Goal: Task Accomplishment & Management: Manage account settings

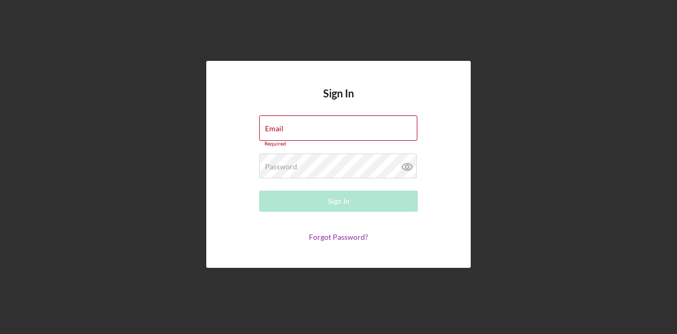
type input "[EMAIL_ADDRESS][DOMAIN_NAME]"
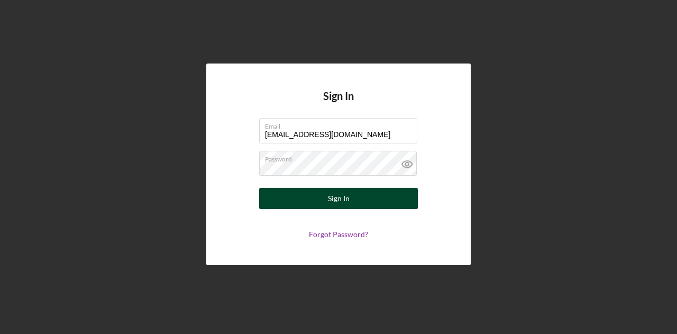
click at [347, 209] on form "Email [EMAIL_ADDRESS][DOMAIN_NAME] Password Sign In Forgot Password?" at bounding box center [339, 178] width 212 height 121
click at [395, 203] on button "Sign In" at bounding box center [338, 198] width 159 height 21
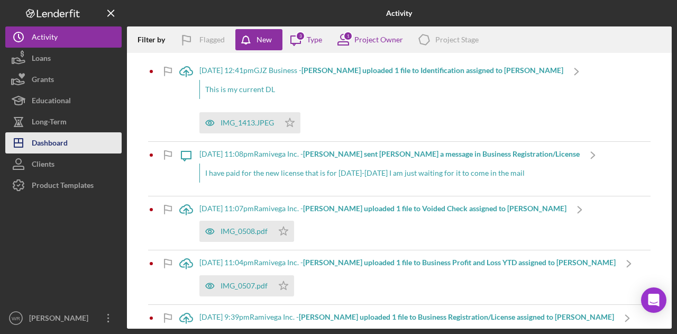
click at [73, 141] on button "Icon/Dashboard Dashboard" at bounding box center [63, 142] width 116 height 21
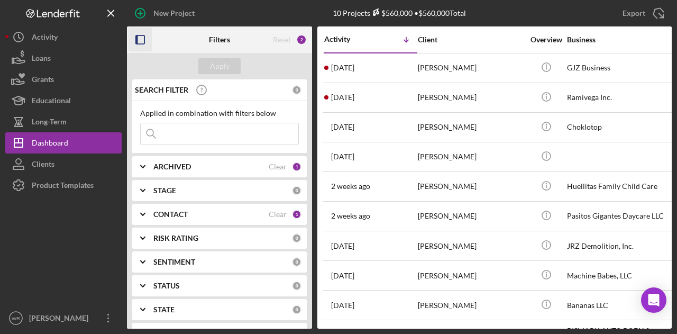
click at [145, 43] on icon "button" at bounding box center [141, 40] width 24 height 24
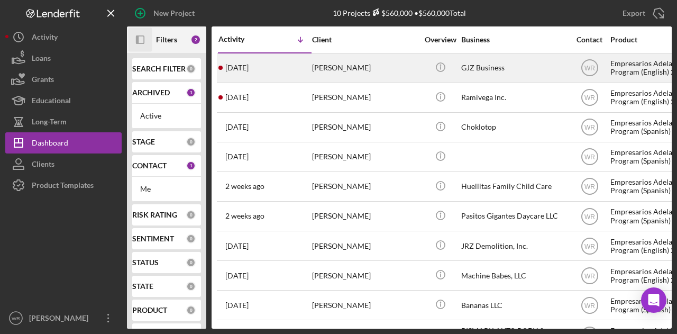
click at [344, 66] on div "[PERSON_NAME]" at bounding box center [365, 68] width 106 height 28
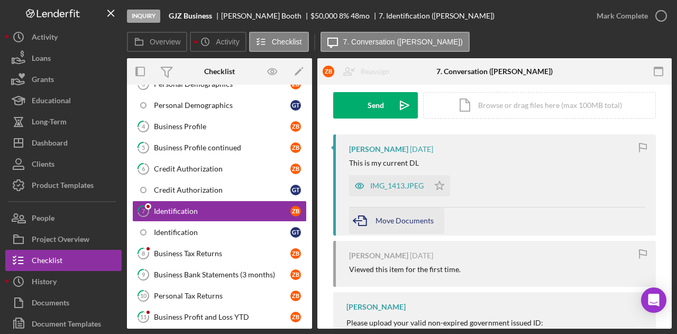
scroll to position [159, 0]
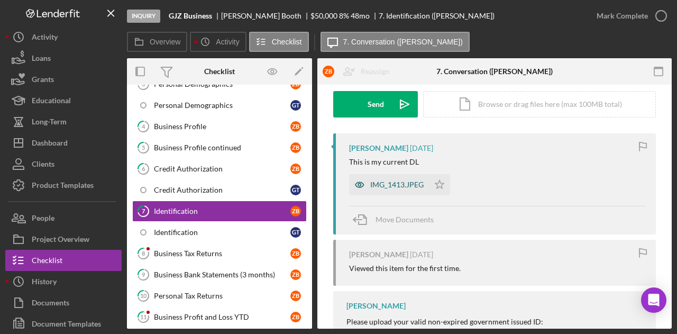
click at [402, 184] on div "IMG_1413.JPEG" at bounding box center [396, 184] width 53 height 8
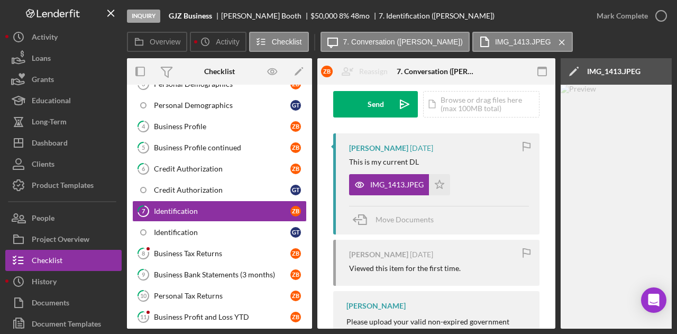
click at [531, 329] on div "Inquiry GJZ Business [PERSON_NAME] $50,000 $50,000 8 % 48 mo 7. Identification …" at bounding box center [338, 167] width 677 height 334
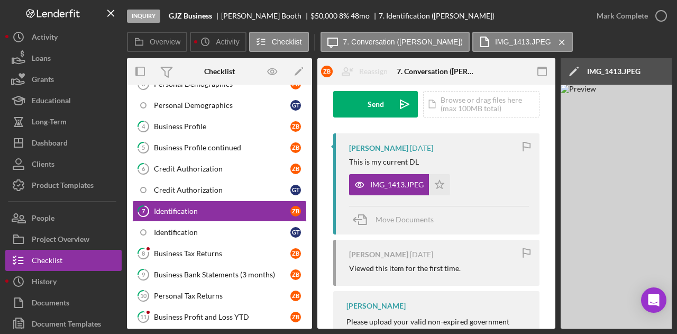
click at [531, 328] on div "Inquiry GJZ Business [PERSON_NAME] $50,000 $50,000 8 % 48 mo 7. Identification …" at bounding box center [338, 167] width 677 height 334
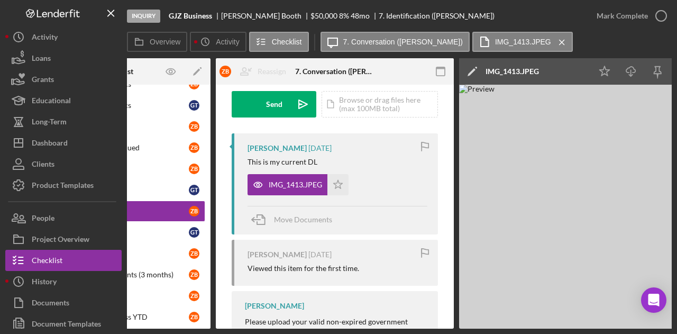
scroll to position [0, 0]
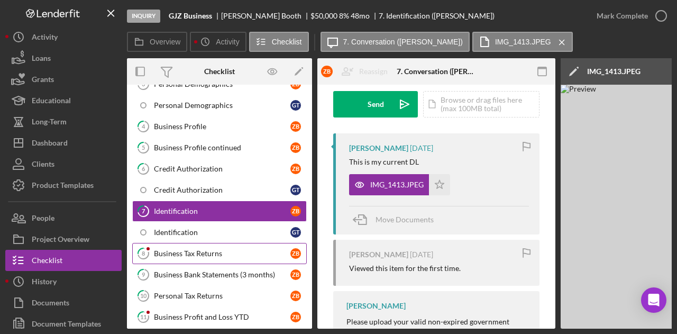
click at [167, 249] on div "Business Tax Returns" at bounding box center [222, 253] width 136 height 8
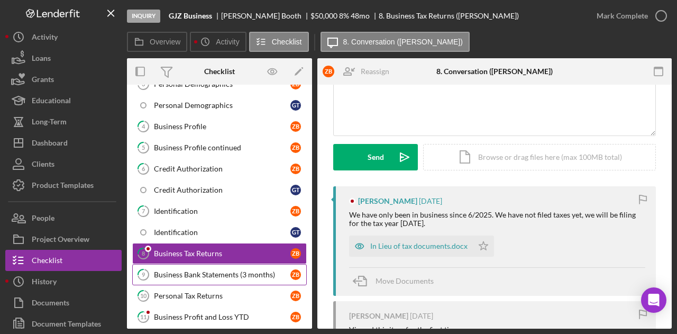
scroll to position [199, 0]
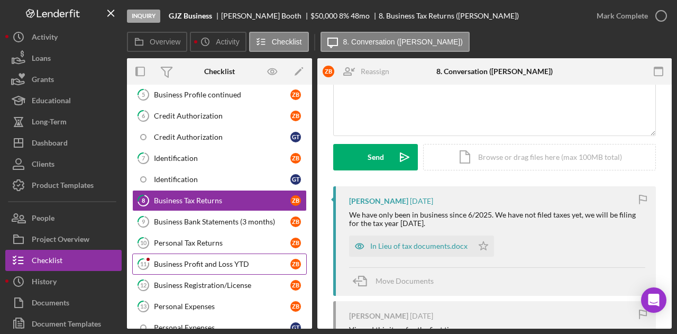
click at [214, 260] on div "Business Profit and Loss YTD" at bounding box center [222, 264] width 136 height 8
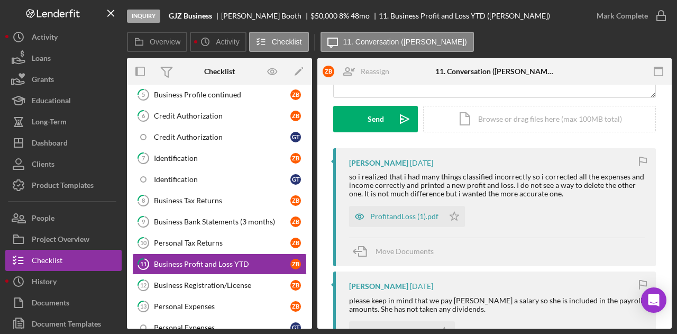
scroll to position [159, 0]
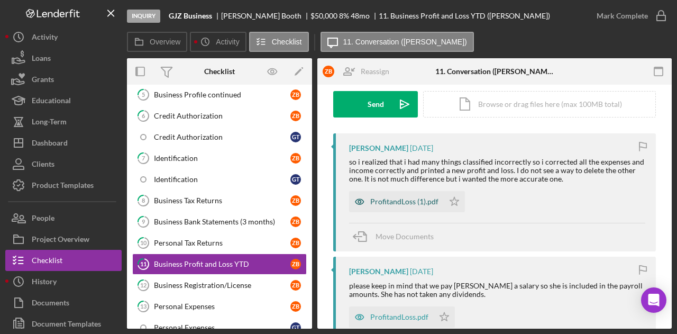
click at [390, 192] on div "ProfitandLoss (1).pdf" at bounding box center [396, 201] width 95 height 21
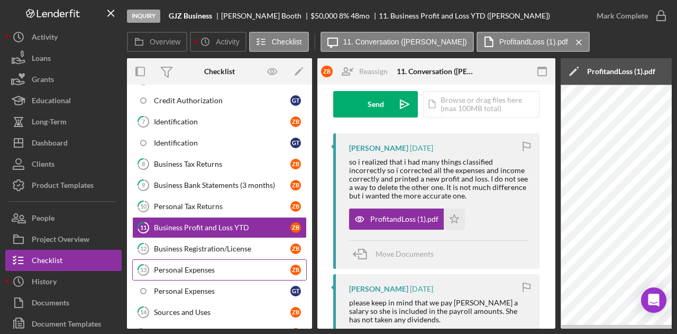
scroll to position [252, 0]
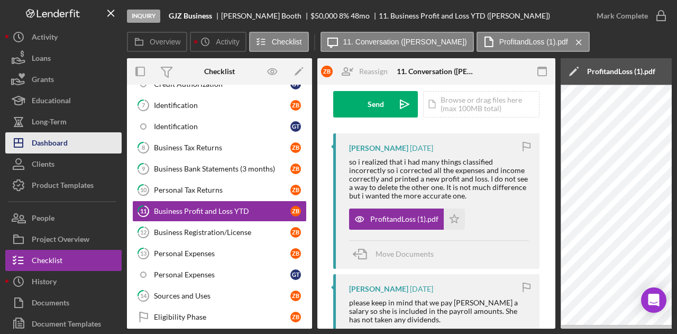
click at [63, 144] on div "Dashboard" at bounding box center [50, 144] width 36 height 24
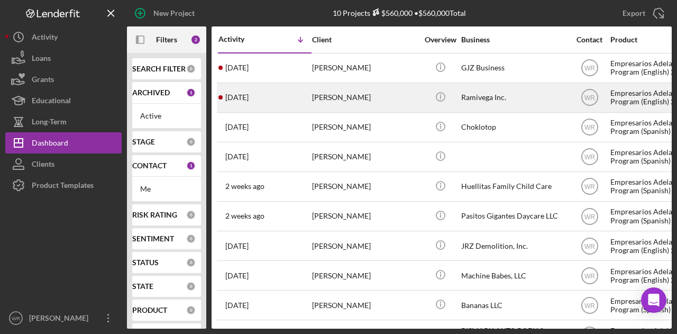
click at [350, 100] on div "[PERSON_NAME]" at bounding box center [365, 98] width 106 height 28
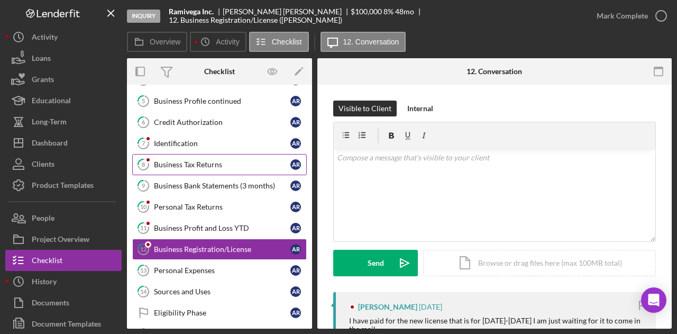
scroll to position [90, 0]
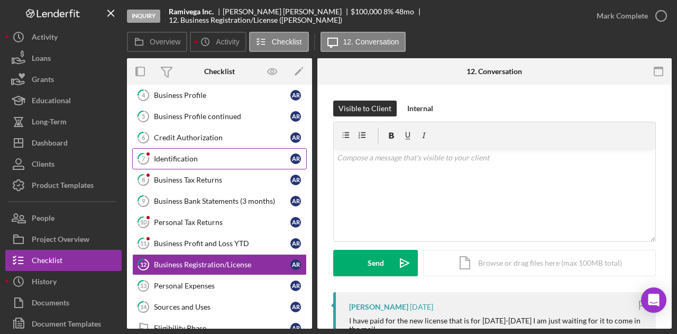
click at [194, 162] on link "7 Identification A R" at bounding box center [219, 158] width 175 height 21
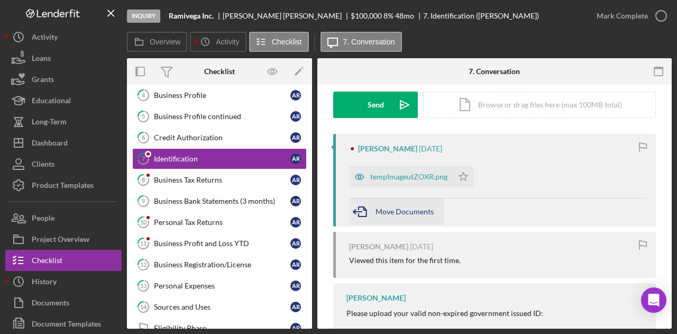
scroll to position [159, 0]
click at [405, 180] on div "tempImageutZOXR.png" at bounding box center [408, 176] width 77 height 8
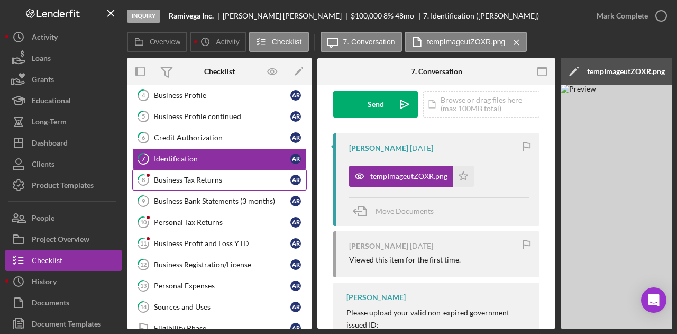
click at [214, 176] on div "Business Tax Returns" at bounding box center [222, 180] width 136 height 8
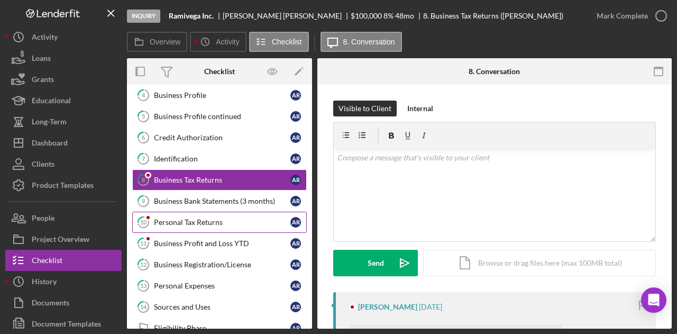
click at [201, 223] on link "10 Personal Tax Returns A R" at bounding box center [219, 222] width 175 height 21
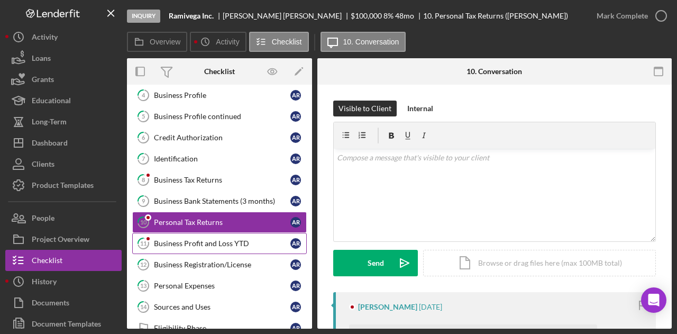
click at [204, 244] on link "11 Business Profit and Loss YTD A R" at bounding box center [219, 243] width 175 height 21
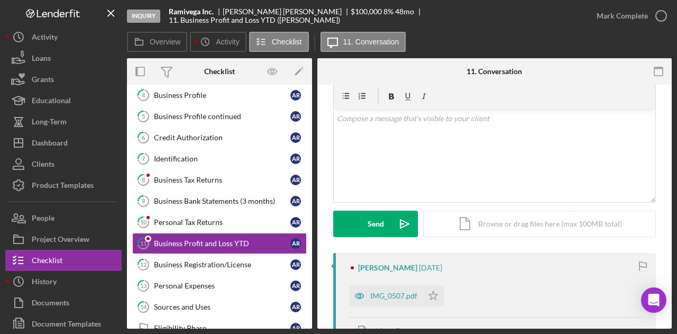
scroll to position [53, 0]
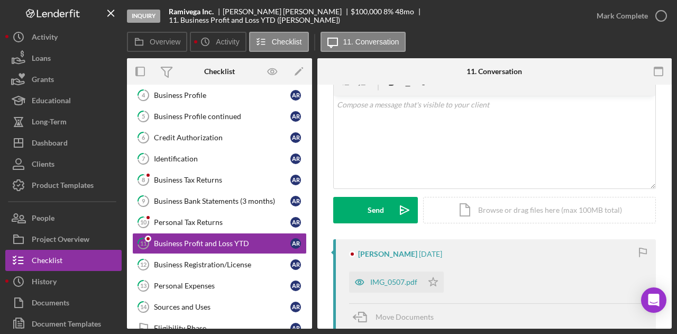
click at [564, 249] on div "[PERSON_NAME] [DATE] IMG_0507.pdf Icon/Star Move Documents" at bounding box center [494, 285] width 323 height 93
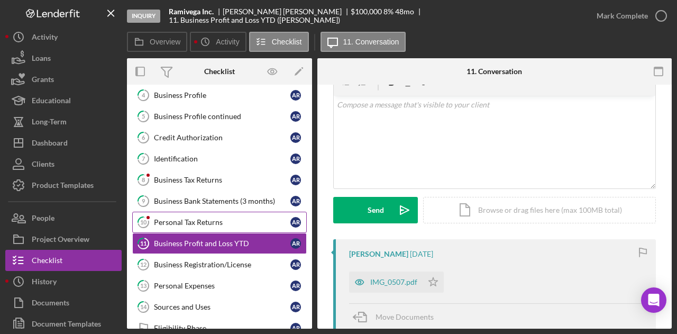
click at [188, 218] on div "Personal Tax Returns" at bounding box center [222, 222] width 136 height 8
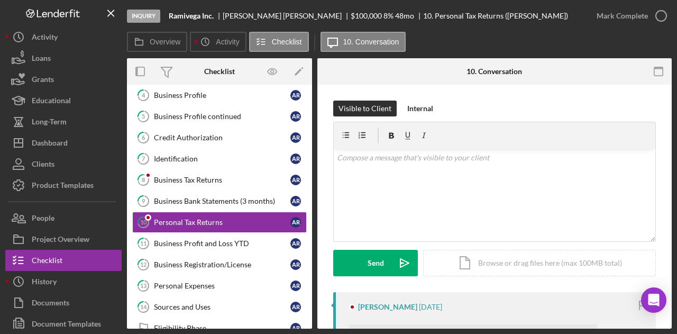
click at [482, 292] on div "[PERSON_NAME] [DATE] [PERSON_NAME] and [PERSON_NAME] 2021 Tax Return.pdf Icon/S…" at bounding box center [494, 338] width 323 height 93
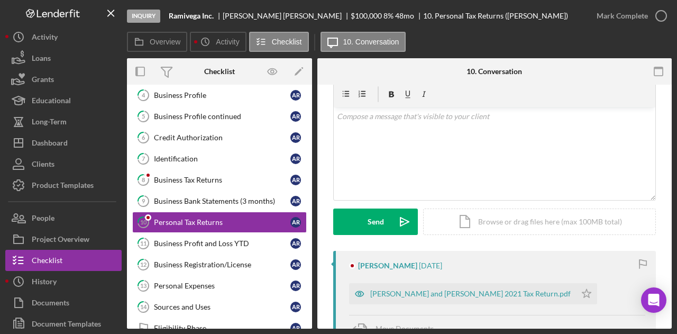
scroll to position [106, 0]
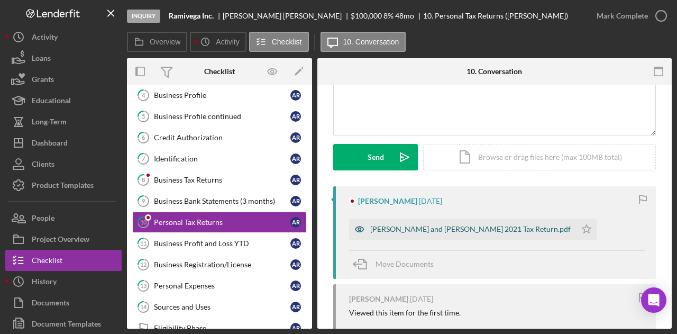
click at [394, 226] on div "[PERSON_NAME] and [PERSON_NAME] 2021 Tax Return.pdf" at bounding box center [470, 229] width 200 height 8
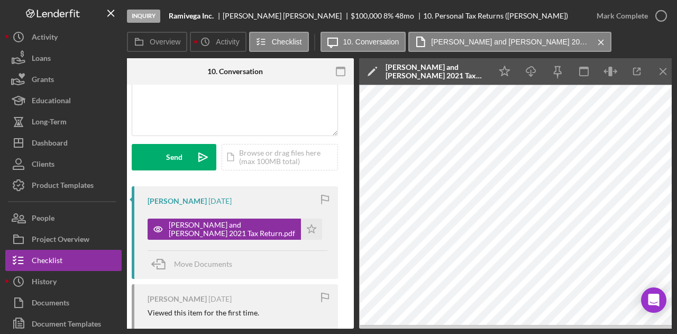
scroll to position [0, 0]
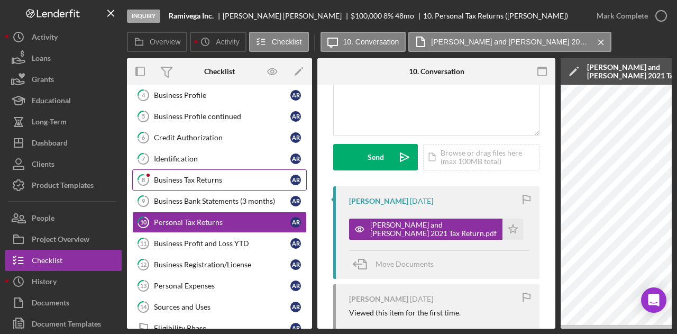
click at [190, 181] on div "Business Tax Returns" at bounding box center [222, 180] width 136 height 8
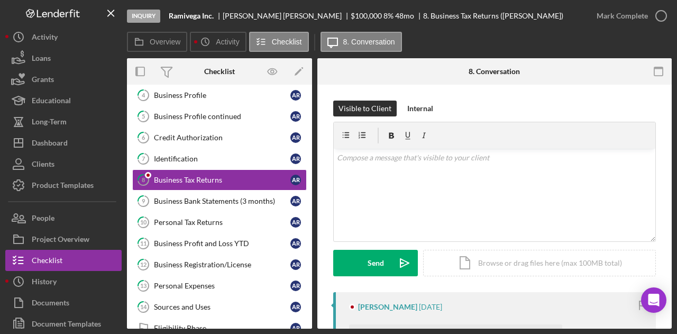
click at [481, 287] on div "Visible to Client Internal v Color teal Color pink Remove color Add row above A…" at bounding box center [494, 195] width 323 height 191
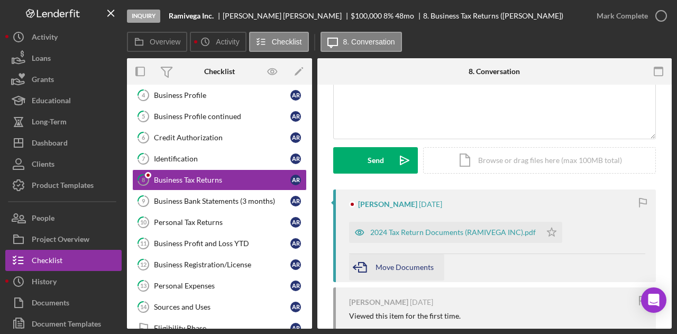
scroll to position [106, 0]
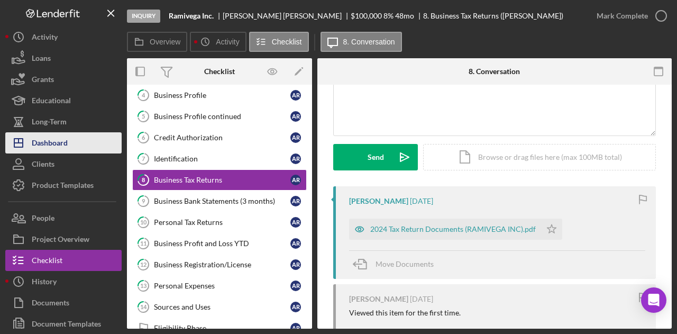
click at [57, 146] on div "Dashboard" at bounding box center [50, 144] width 36 height 24
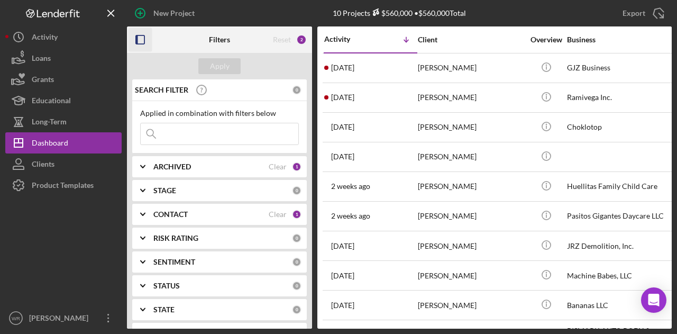
click at [142, 42] on icon "button" at bounding box center [141, 40] width 24 height 24
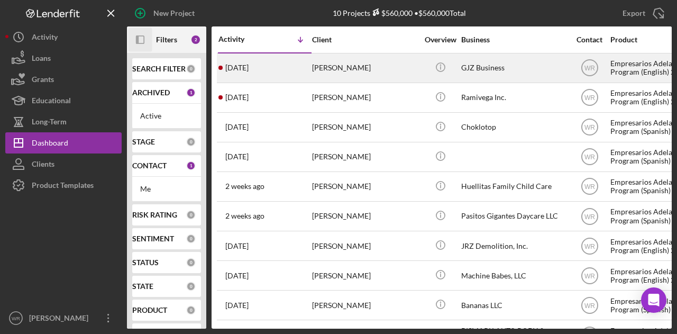
click at [365, 72] on div "[PERSON_NAME]" at bounding box center [365, 68] width 106 height 28
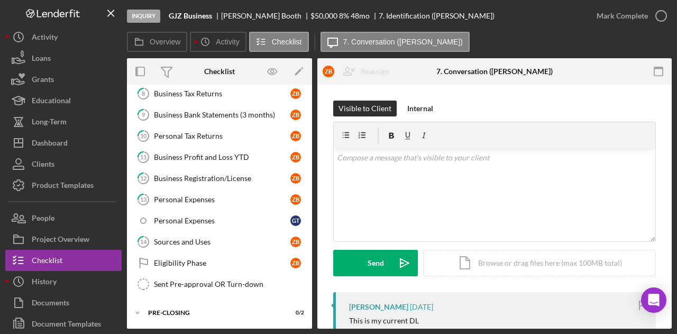
scroll to position [322, 0]
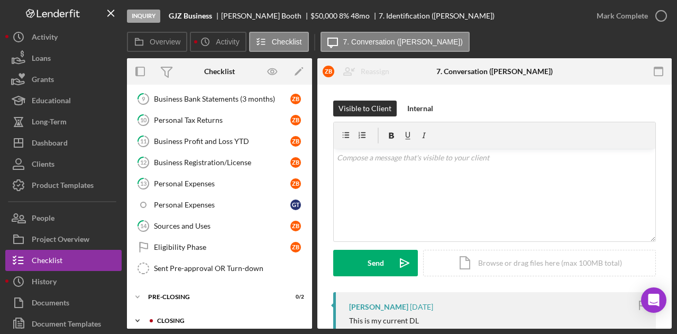
click at [197, 317] on div "Closing" at bounding box center [228, 320] width 142 height 6
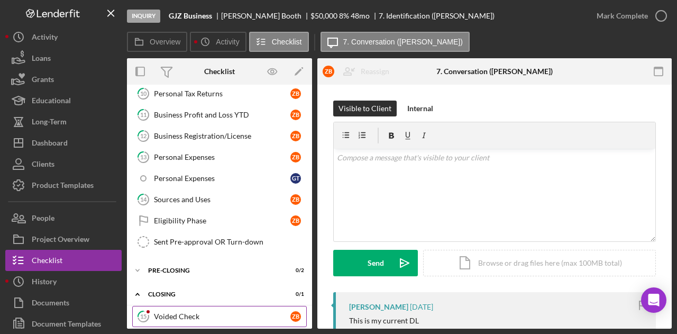
click at [194, 306] on link "15 Voided Check Z B" at bounding box center [219, 316] width 175 height 21
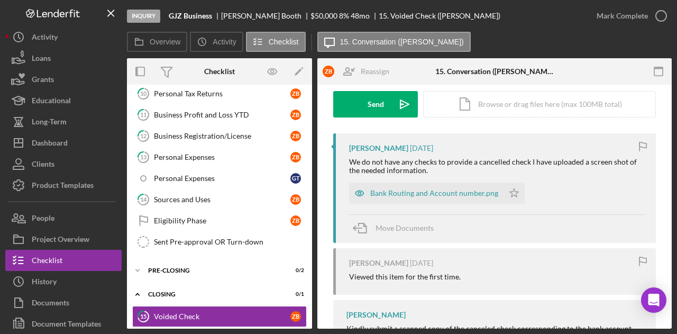
scroll to position [205, 0]
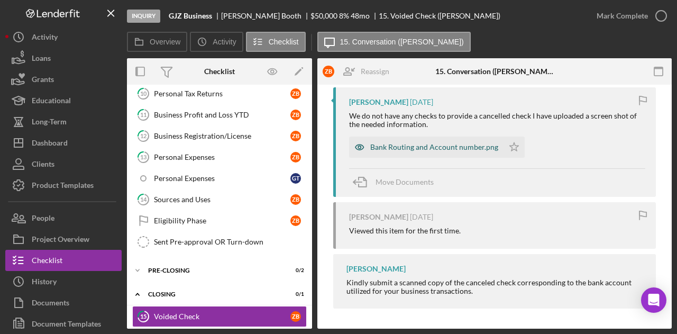
click at [427, 149] on div "Bank Routing and Account number.png" at bounding box center [434, 147] width 128 height 8
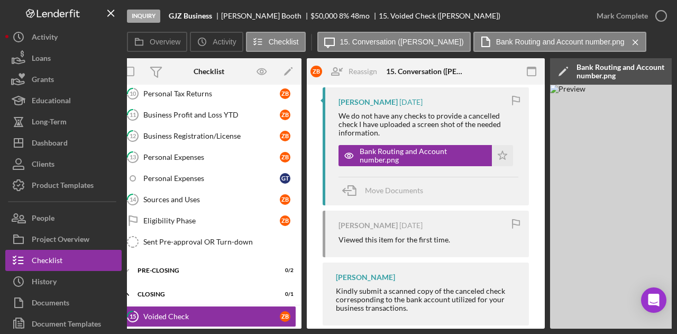
scroll to position [0, 0]
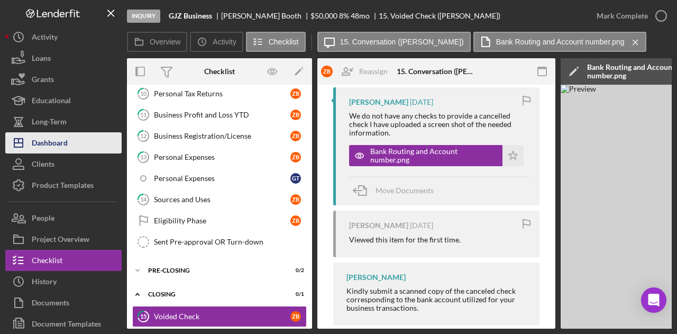
click at [43, 144] on div "Dashboard" at bounding box center [50, 144] width 36 height 24
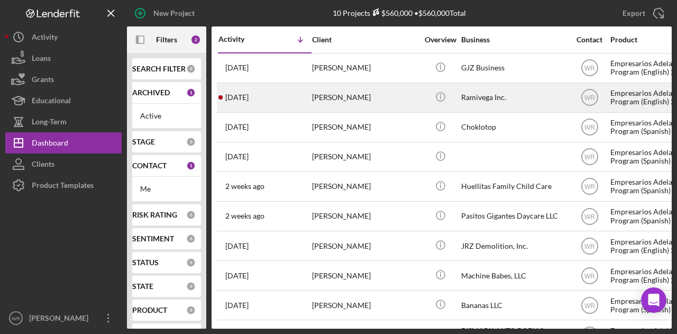
click at [276, 86] on div "[DATE] [PERSON_NAME]" at bounding box center [264, 98] width 93 height 28
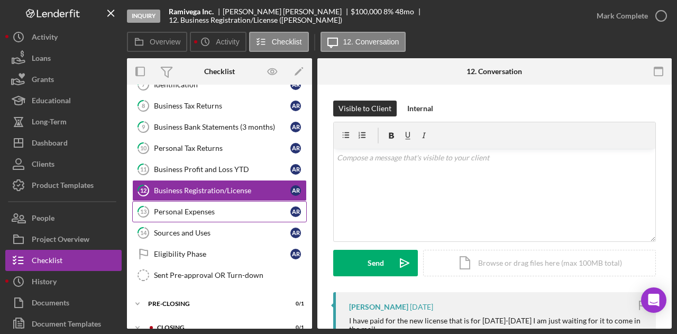
scroll to position [173, 0]
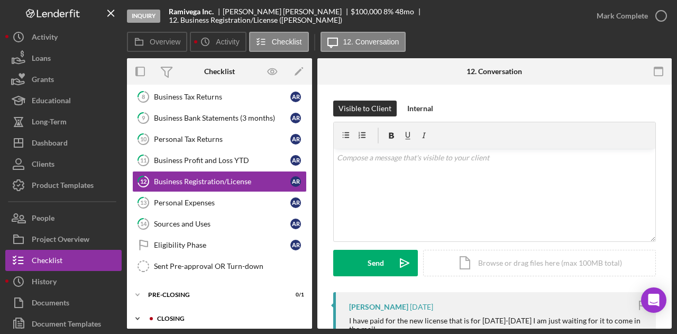
click at [198, 315] on div "Closing" at bounding box center [228, 318] width 142 height 6
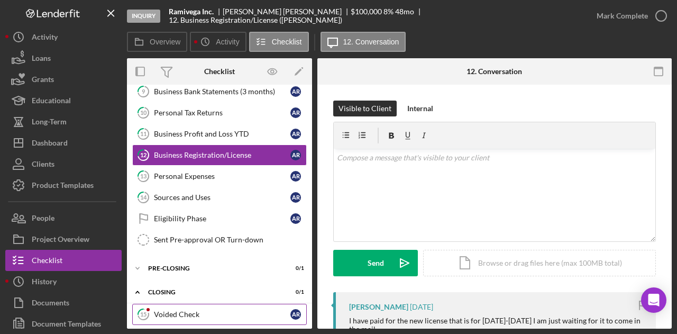
click at [200, 310] on div "Voided Check" at bounding box center [222, 314] width 136 height 8
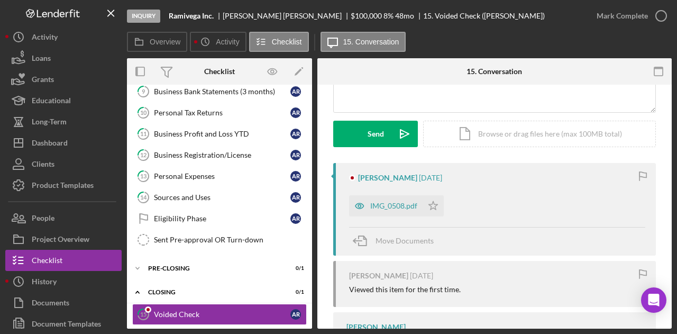
scroll to position [159, 0]
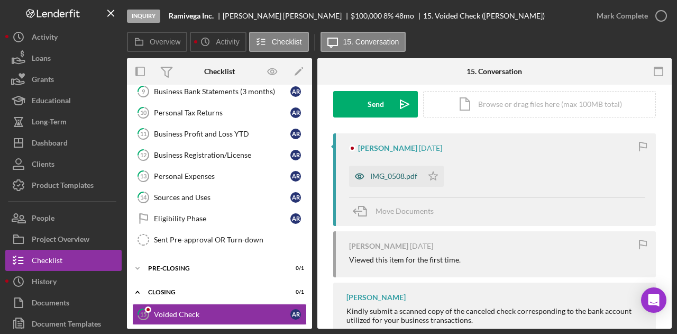
click at [364, 180] on icon "button" at bounding box center [359, 176] width 21 height 21
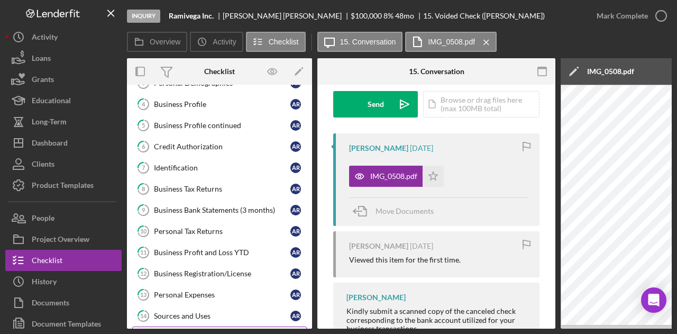
scroll to position [41, 0]
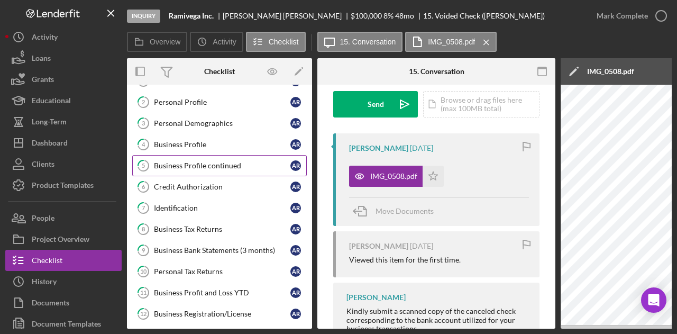
click at [203, 170] on link "5 Business Profile continued A R" at bounding box center [219, 165] width 175 height 21
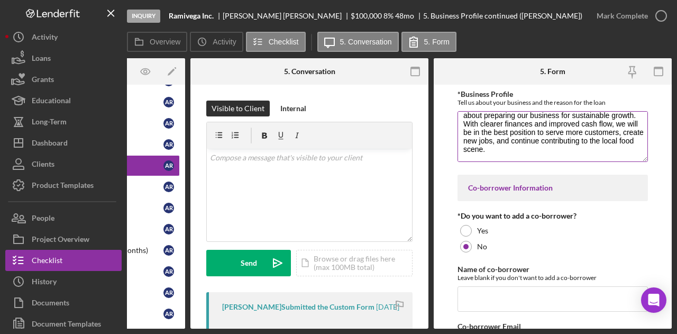
scroll to position [161, 0]
click at [223, 326] on div "Overview Internal Workflow Stage Inquiry Icon/Dropdown Arrow Archive (can unarc…" at bounding box center [399, 193] width 545 height 270
click at [222, 332] on div "Inquiry Ramivega Inc. [PERSON_NAME] $100,000 $100,000 8 % 48 mo 5. Business Pro…" at bounding box center [338, 167] width 677 height 334
click at [225, 331] on div "Inquiry Ramivega Inc. [PERSON_NAME] $100,000 $100,000 8 % 48 mo 5. Business Pro…" at bounding box center [338, 167] width 677 height 334
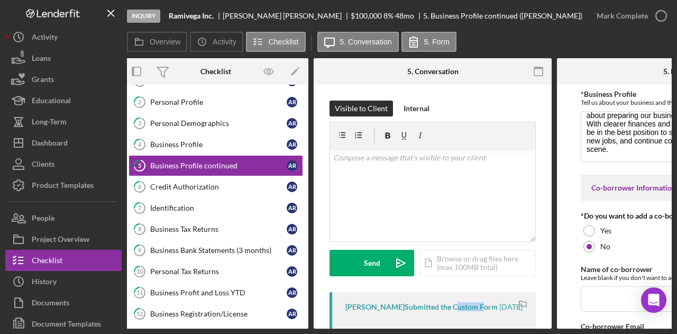
scroll to position [0, 0]
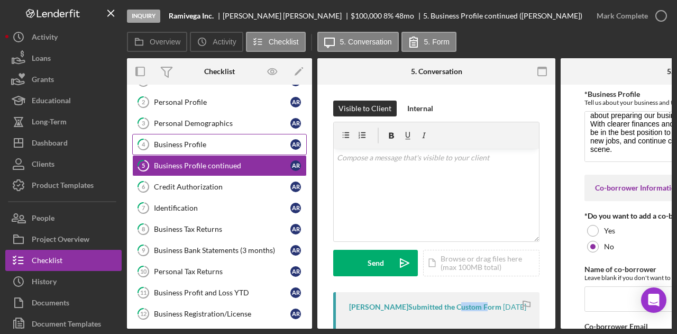
click at [224, 151] on link "4 Business Profile A R" at bounding box center [219, 144] width 175 height 21
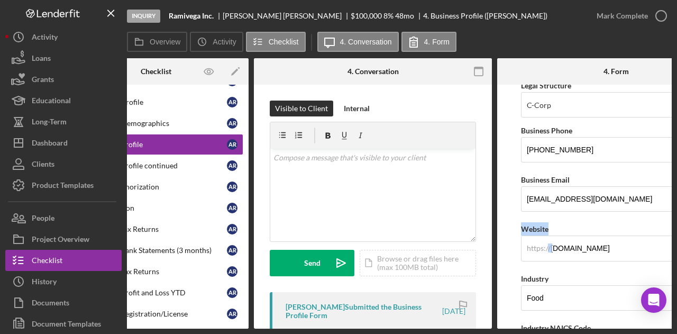
scroll to position [0, 127]
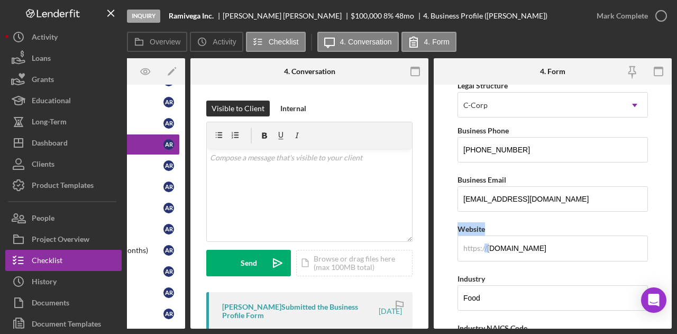
drag, startPoint x: 612, startPoint y: 248, endPoint x: 702, endPoint y: 257, distance: 90.4
click at [676, 257] on html "Inquiry Ramivega Inc. [PERSON_NAME] $100,000 $100,000 8 % 48 mo 4. Business Pro…" at bounding box center [338, 167] width 677 height 334
click at [592, 241] on input "[DOMAIN_NAME]" at bounding box center [552, 247] width 190 height 25
drag, startPoint x: 591, startPoint y: 241, endPoint x: 459, endPoint y: 248, distance: 131.9
click at [459, 248] on input "[DOMAIN_NAME]" at bounding box center [552, 247] width 190 height 25
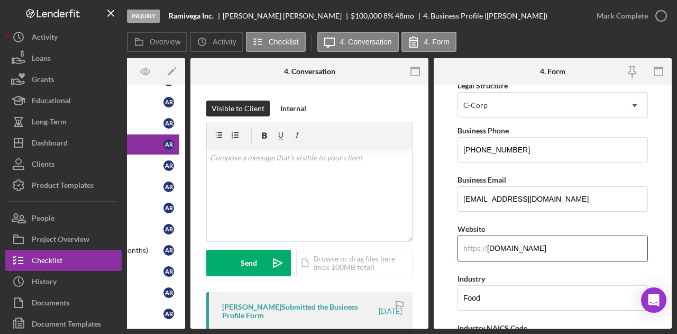
scroll to position [0, 0]
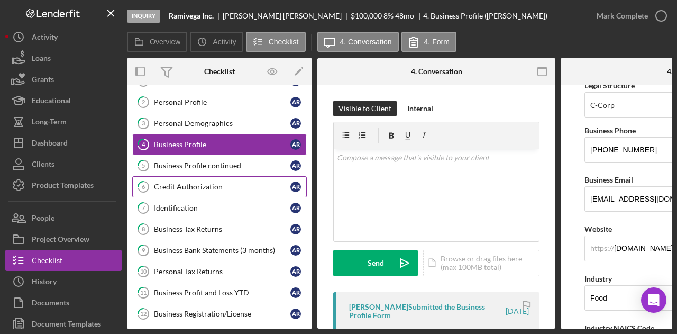
click at [194, 182] on div "Credit Authorization" at bounding box center [222, 186] width 136 height 8
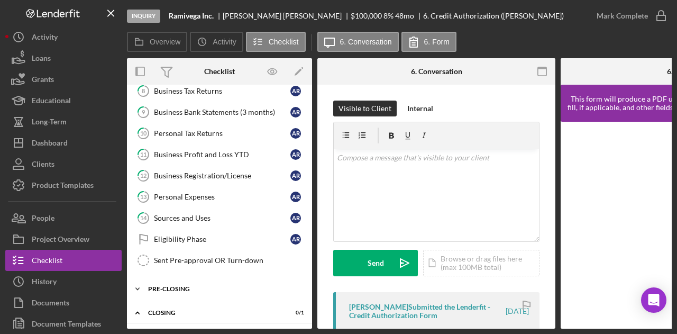
scroll to position [200, 0]
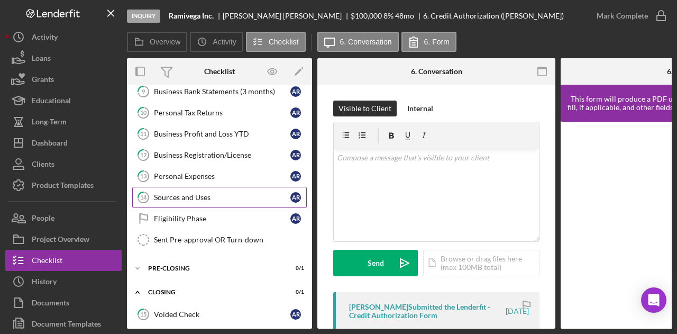
click at [199, 193] on div "Sources and Uses" at bounding box center [222, 197] width 136 height 8
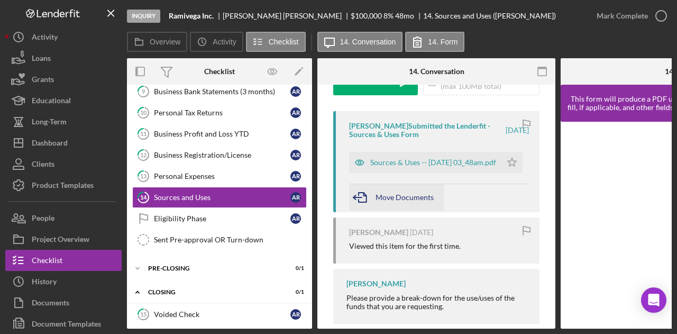
scroll to position [199, 0]
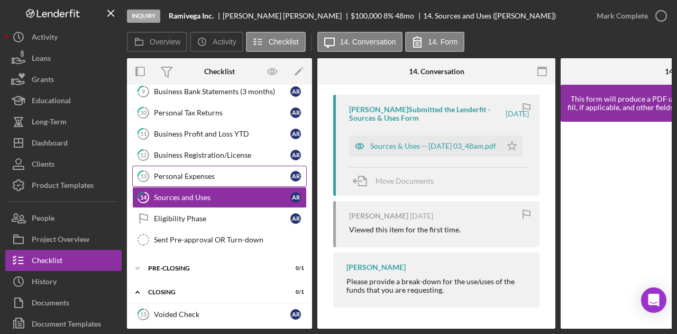
click at [192, 166] on link "13 Personal Expenses A R" at bounding box center [219, 176] width 175 height 21
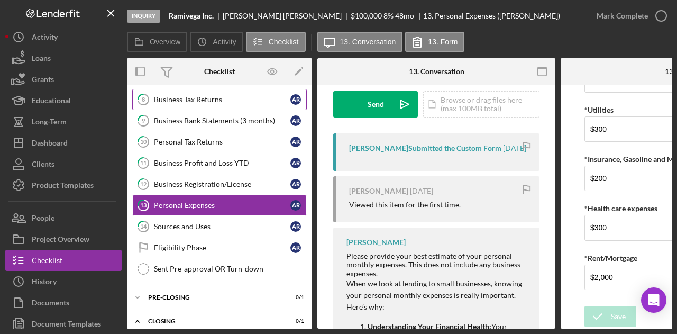
scroll to position [147, 0]
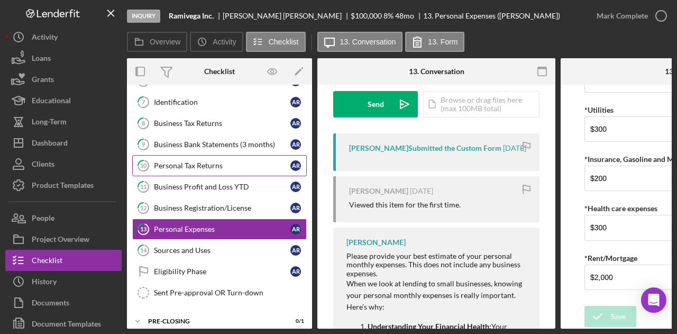
click at [201, 161] on div "Personal Tax Returns" at bounding box center [222, 165] width 136 height 8
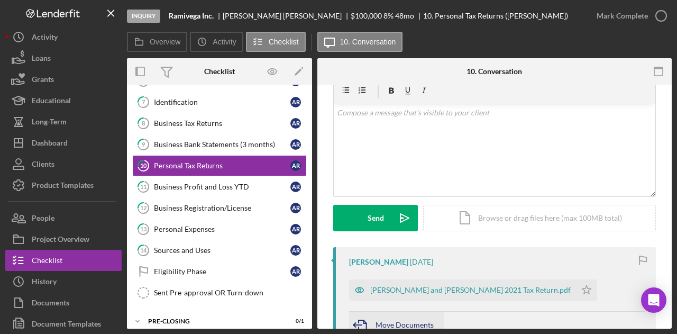
scroll to position [159, 0]
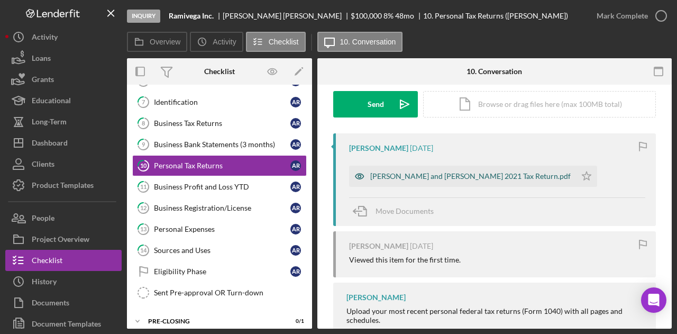
click at [400, 176] on div "[PERSON_NAME] and [PERSON_NAME] 2021 Tax Return.pdf" at bounding box center [470, 176] width 200 height 8
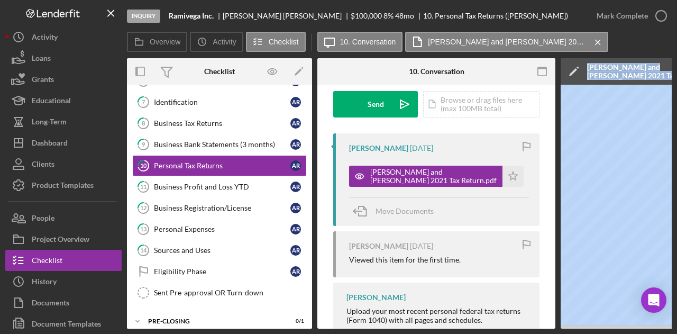
drag, startPoint x: 496, startPoint y: 325, endPoint x: 558, endPoint y: 323, distance: 63.0
click at [108, 206] on div "Inquiry Ramivega Inc. [PERSON_NAME] $100,000 $100,000 8 % 48 mo 10. Personal Ta…" at bounding box center [338, 164] width 666 height 328
click at [546, 333] on div "Inquiry Ramivega Inc. [PERSON_NAME] $100,000 $100,000 8 % 48 mo 10. Personal Ta…" at bounding box center [338, 167] width 677 height 334
click at [519, 332] on div "Inquiry Ramivega Inc. [PERSON_NAME] $100,000 $100,000 8 % 48 mo 10. Personal Ta…" at bounding box center [338, 167] width 677 height 334
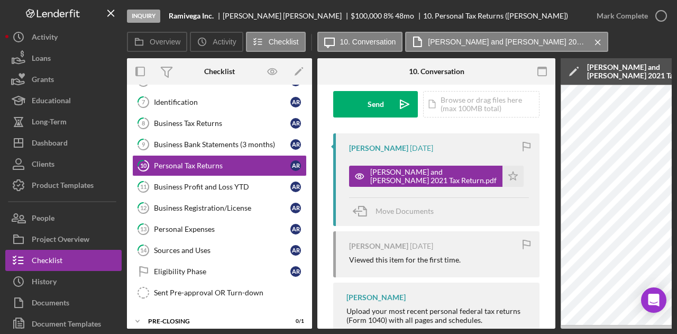
click at [535, 323] on div "[PERSON_NAME] Upload your most recent personal federal tax returns (Form 1040) …" at bounding box center [436, 309] width 206 height 54
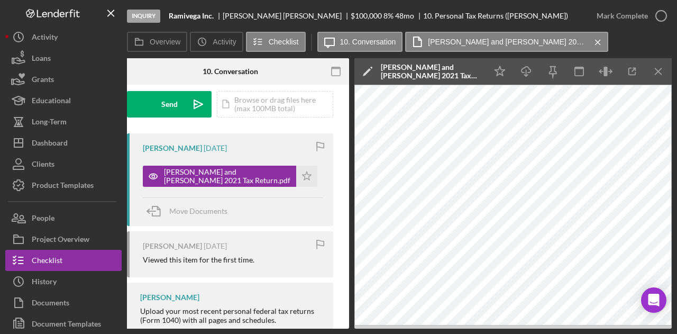
scroll to position [0, 0]
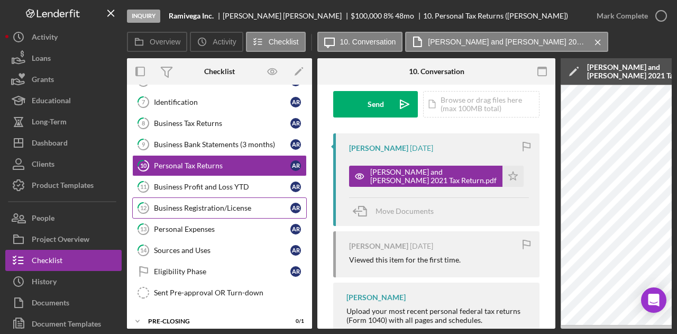
click at [185, 204] on div "Business Registration/License" at bounding box center [222, 208] width 136 height 8
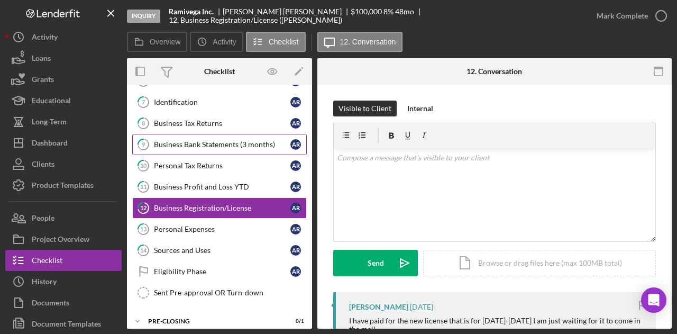
click at [221, 141] on div "Business Bank Statements (3 months)" at bounding box center [222, 144] width 136 height 8
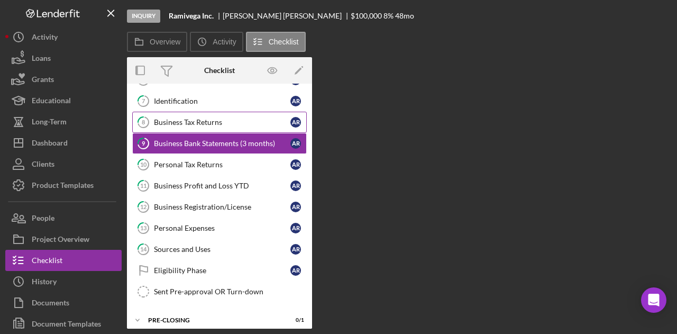
click at [214, 121] on div "Business Tax Returns" at bounding box center [222, 122] width 136 height 8
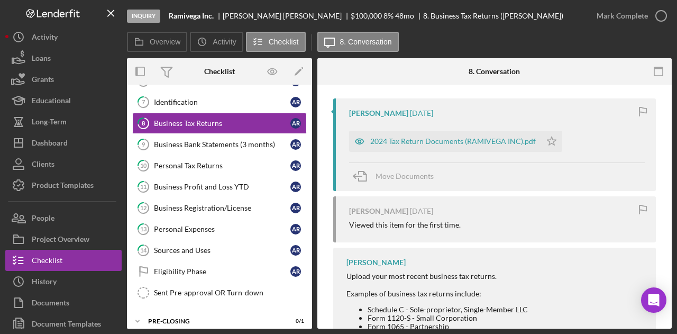
scroll to position [212, 0]
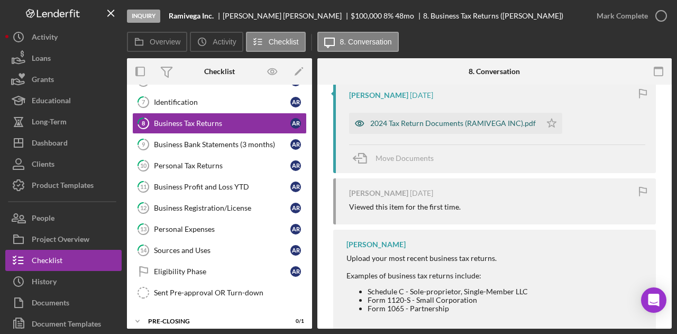
click at [430, 118] on div "2024 Tax Return Documents (RAMIVEGA INC).pdf" at bounding box center [445, 123] width 192 height 21
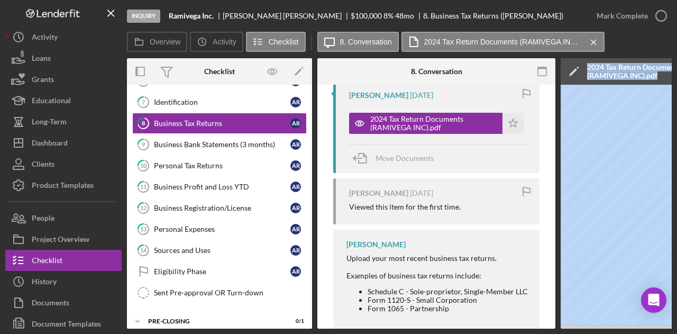
drag, startPoint x: 450, startPoint y: 328, endPoint x: 610, endPoint y: 344, distance: 161.0
click at [610, 333] on html "Inquiry Ramivega Inc. [PERSON_NAME] $100,000 $100,000 8 % 48 mo 8. Business Tax…" at bounding box center [338, 167] width 677 height 334
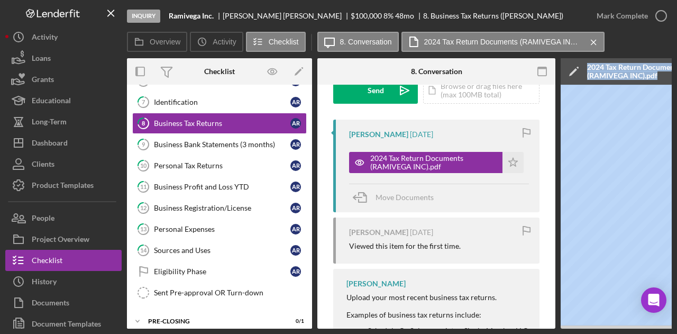
scroll to position [187, 0]
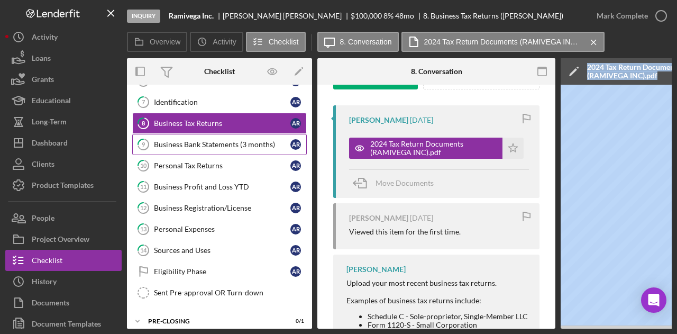
click at [210, 143] on div "Business Bank Statements (3 months)" at bounding box center [222, 144] width 136 height 8
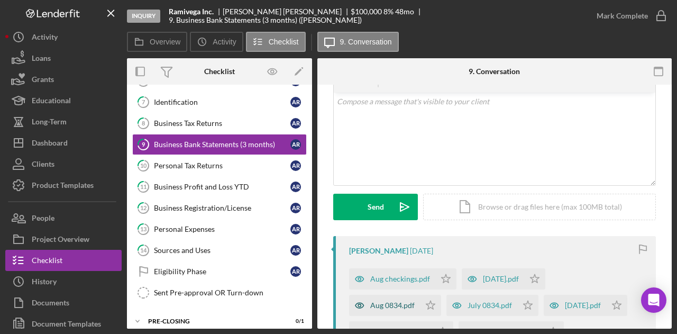
scroll to position [159, 0]
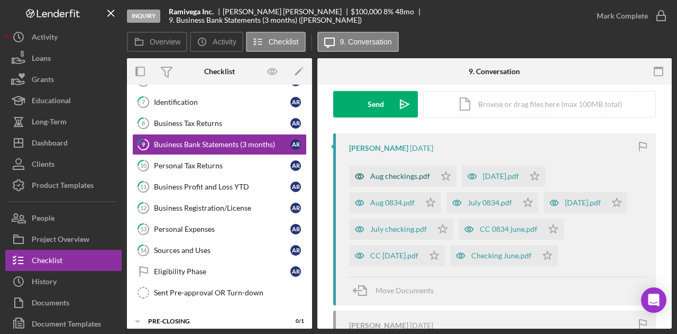
click at [409, 178] on div "Aug checkings.pdf" at bounding box center [400, 176] width 60 height 8
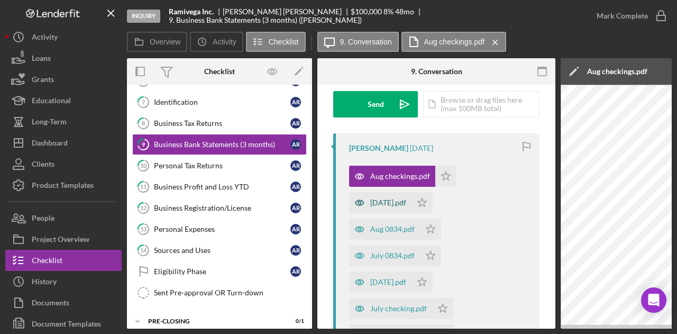
click at [390, 201] on div "[DATE].pdf" at bounding box center [388, 202] width 36 height 8
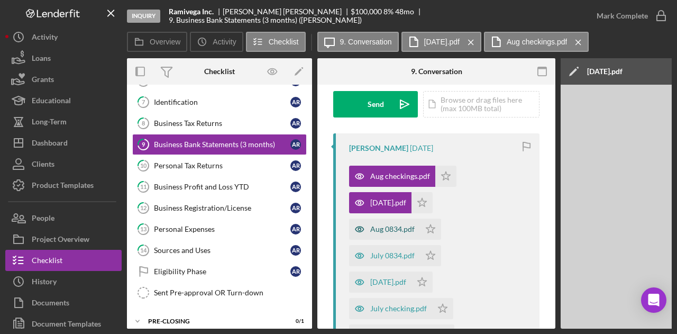
click at [391, 227] on div "Aug 0834.pdf" at bounding box center [392, 229] width 44 height 8
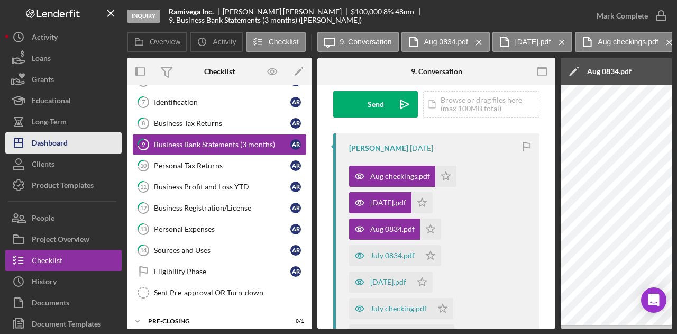
click at [67, 146] on div "Dashboard" at bounding box center [50, 144] width 36 height 24
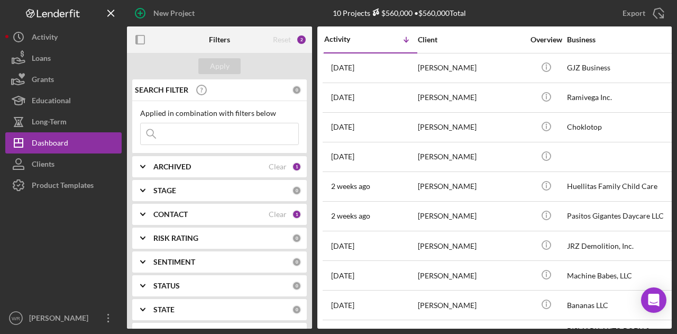
click at [173, 210] on b "CONTACT" at bounding box center [170, 214] width 34 height 8
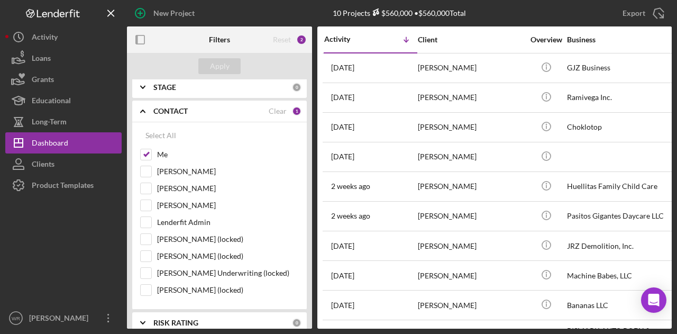
scroll to position [106, 0]
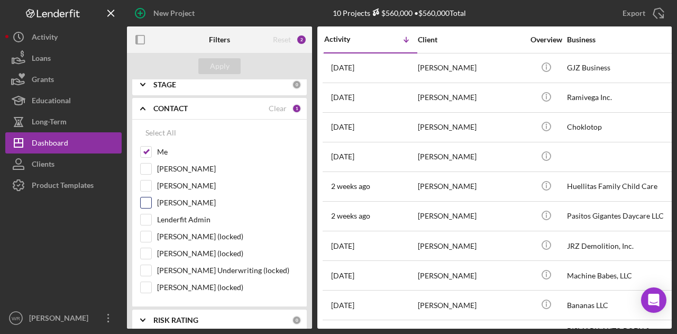
click at [182, 206] on label "[PERSON_NAME]" at bounding box center [228, 202] width 142 height 11
click at [151, 206] on input "[PERSON_NAME]" at bounding box center [146, 202] width 11 height 11
checkbox input "true"
click at [216, 67] on div "Apply" at bounding box center [220, 66] width 20 height 16
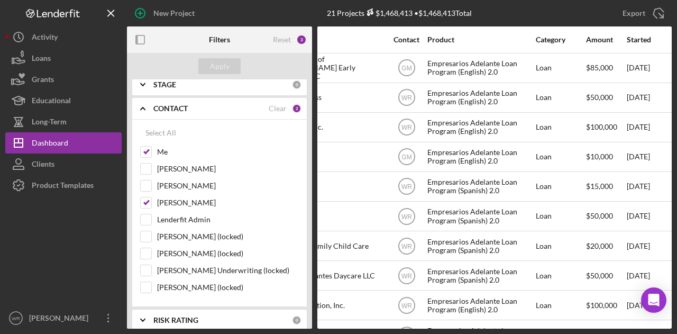
scroll to position [0, 0]
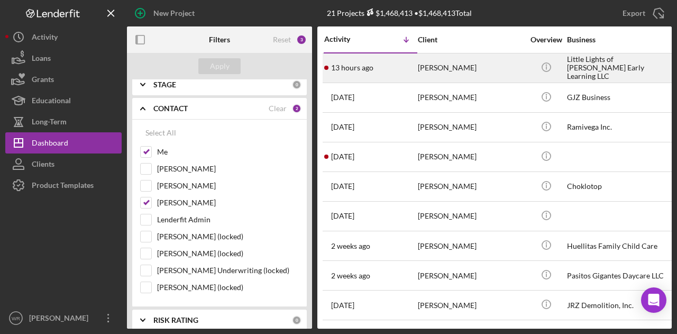
click at [520, 66] on div "[PERSON_NAME]" at bounding box center [471, 68] width 106 height 28
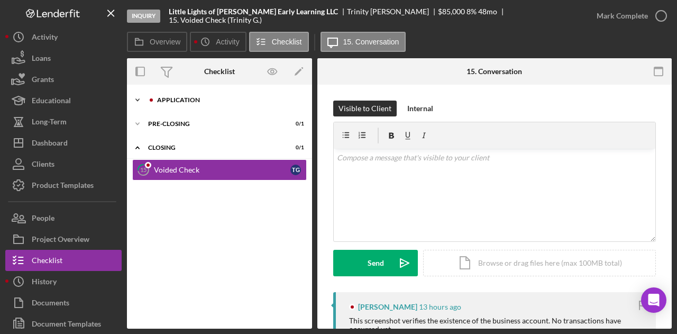
click at [148, 97] on div "Application" at bounding box center [226, 100] width 156 height 6
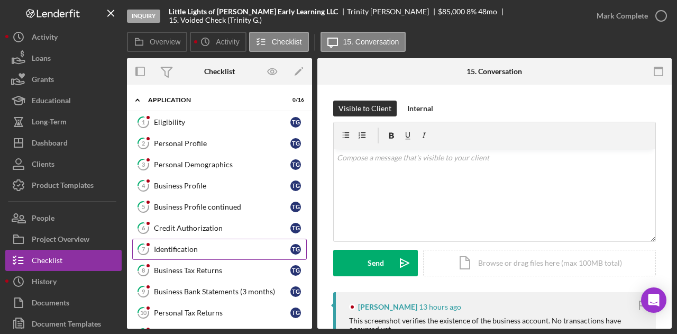
click at [179, 245] on div "Identification" at bounding box center [222, 249] width 136 height 8
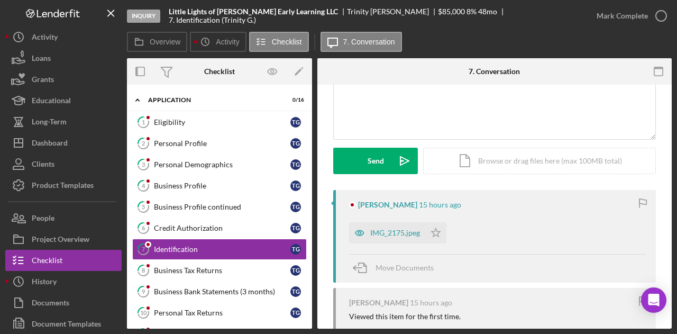
scroll to position [106, 0]
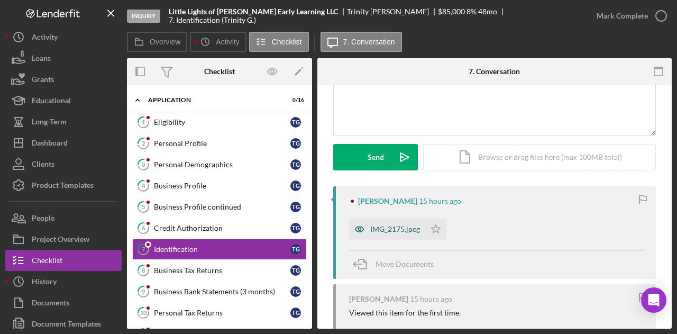
click at [374, 223] on div "IMG_2175.jpeg" at bounding box center [387, 228] width 76 height 21
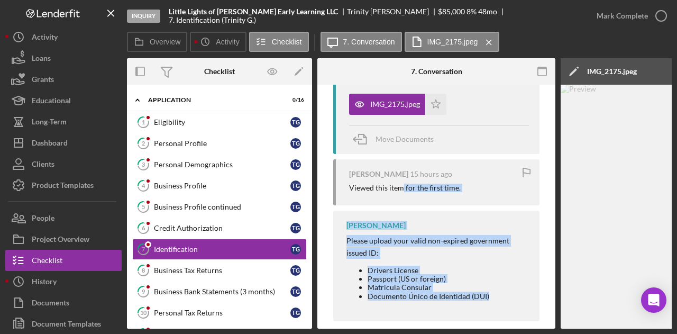
scroll to position [246, 0]
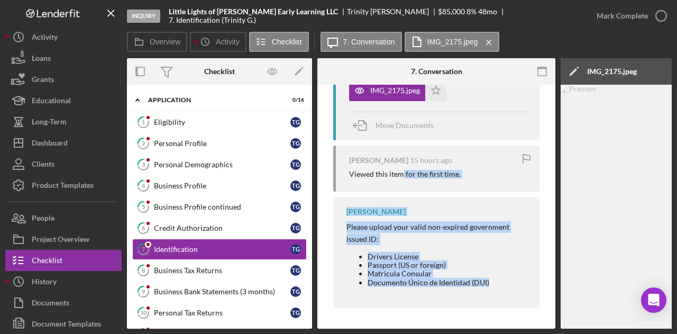
drag, startPoint x: 402, startPoint y: 324, endPoint x: 497, endPoint y: 328, distance: 94.8
click at [497, 328] on div "Overview Internal Workflow Stage Inquiry Icon/Dropdown Arrow Archive (can unarc…" at bounding box center [399, 193] width 545 height 270
click at [523, 243] on div "Please upload your valid non-expired government issued ID: Drivers License Pass…" at bounding box center [437, 253] width 182 height 65
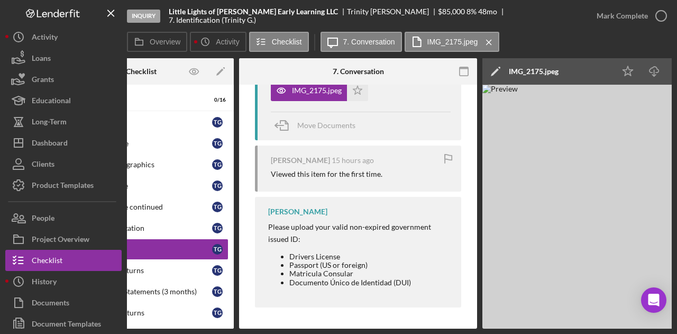
scroll to position [0, 0]
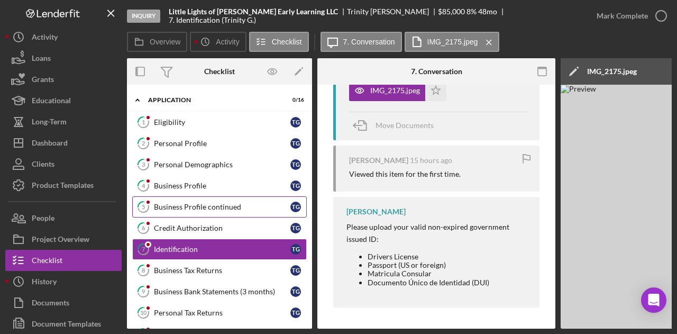
click at [196, 203] on div "Business Profile continued" at bounding box center [222, 207] width 136 height 8
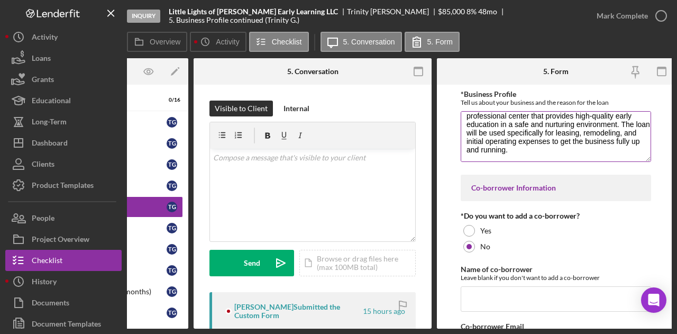
scroll to position [85, 0]
drag, startPoint x: 516, startPoint y: 328, endPoint x: 463, endPoint y: 324, distance: 52.5
click at [464, 325] on div "Inquiry Little Lights of [PERSON_NAME] Early Learning LLC Trinity [PERSON_NAME]…" at bounding box center [338, 167] width 677 height 334
click at [452, 324] on form "*Business Profile Tell us about your business and the reason for the loan Littl…" at bounding box center [556, 207] width 238 height 244
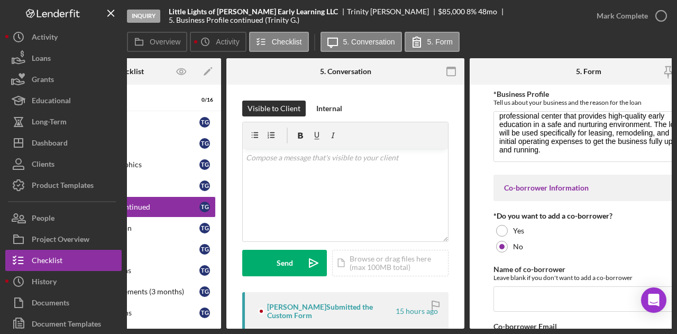
scroll to position [0, 0]
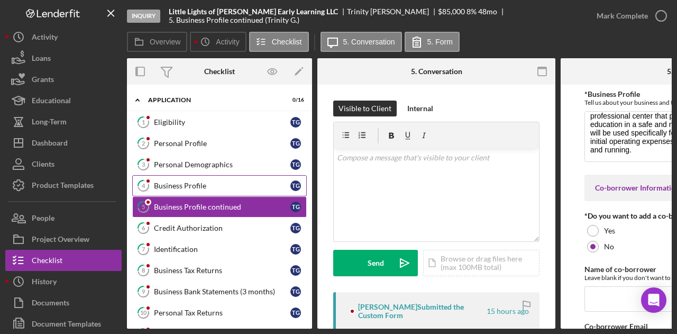
click at [196, 186] on div "Business Profile" at bounding box center [222, 185] width 136 height 8
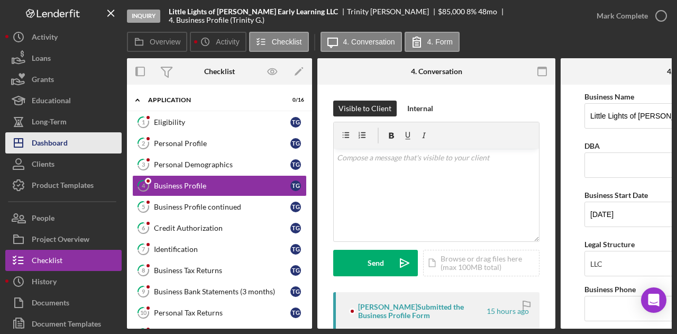
click at [70, 140] on button "Icon/Dashboard Dashboard" at bounding box center [63, 142] width 116 height 21
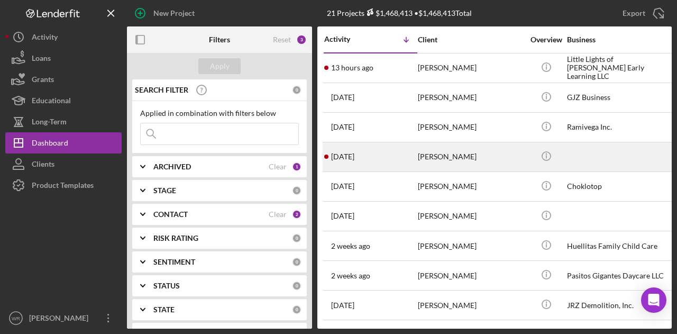
click at [437, 154] on div "[PERSON_NAME]" at bounding box center [471, 157] width 106 height 28
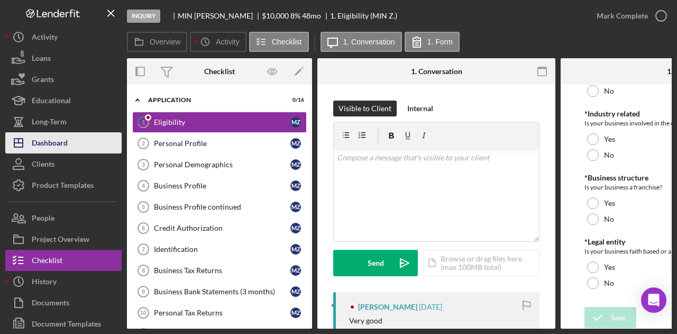
click at [87, 148] on button "Icon/Dashboard Dashboard" at bounding box center [63, 142] width 116 height 21
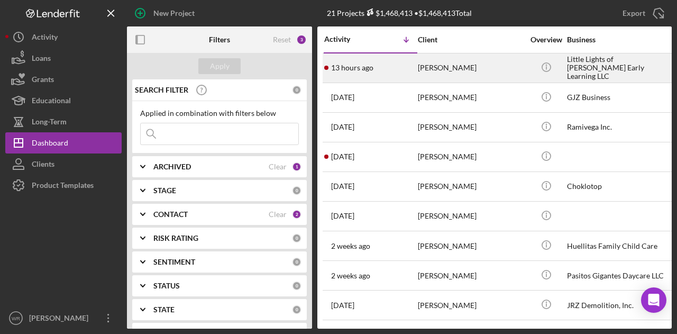
click at [434, 77] on div "[PERSON_NAME]" at bounding box center [471, 68] width 106 height 28
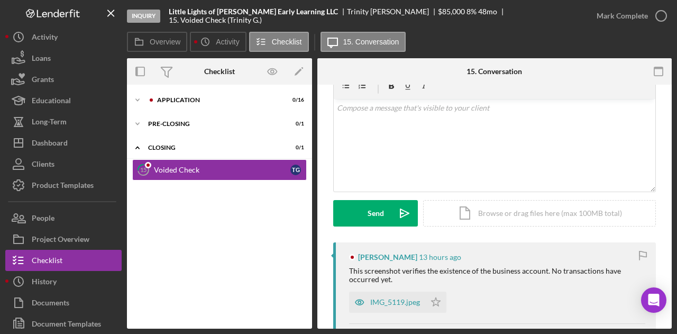
scroll to position [106, 0]
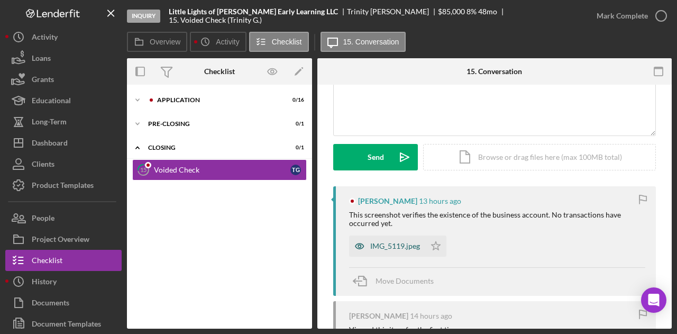
click at [389, 248] on div "IMG_5119.jpeg" at bounding box center [395, 246] width 50 height 8
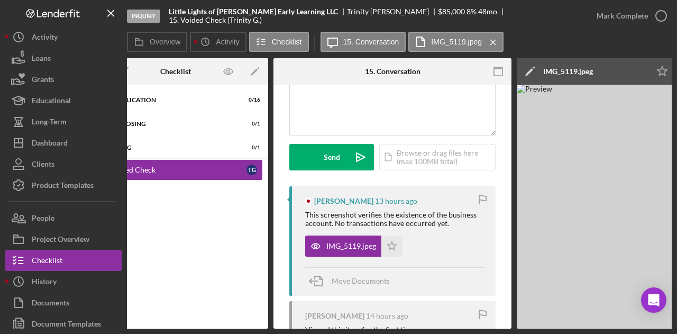
scroll to position [0, 0]
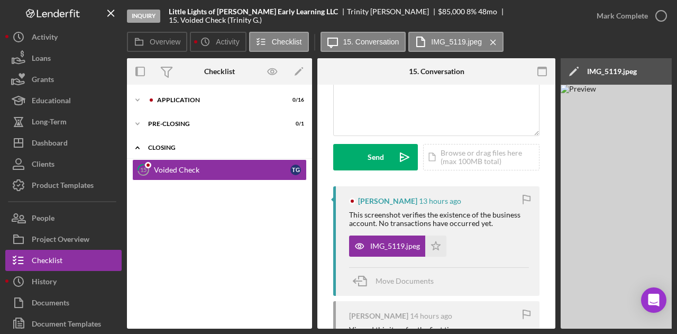
click at [134, 150] on icon "Icon/Expander" at bounding box center [137, 147] width 21 height 21
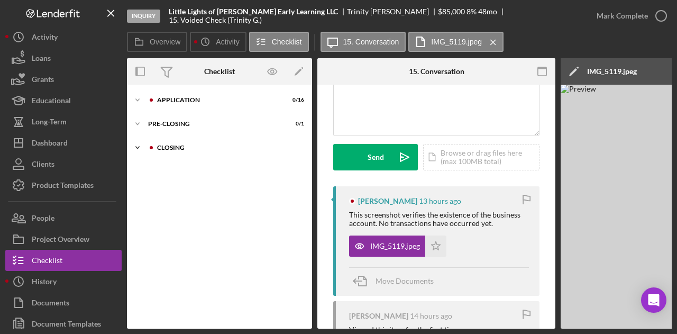
click at [135, 144] on icon "Icon/Expander" at bounding box center [137, 147] width 21 height 21
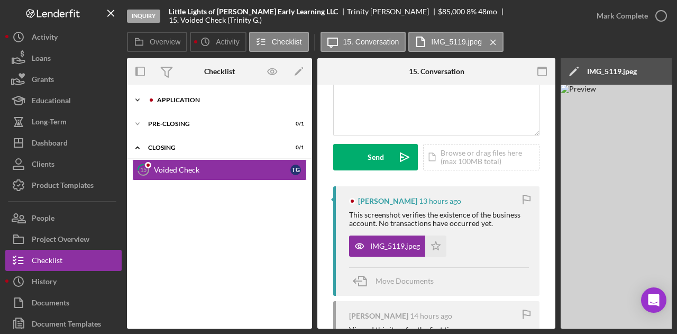
click at [134, 100] on icon "Icon/Expander" at bounding box center [137, 99] width 21 height 21
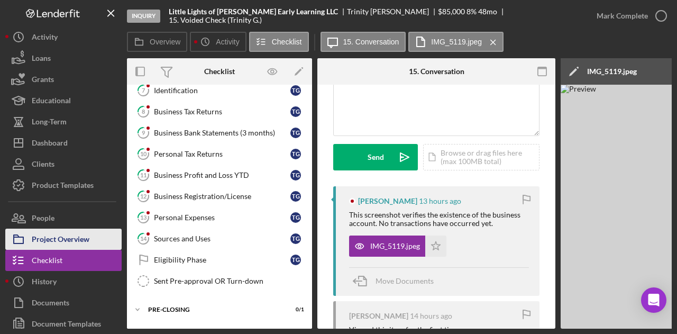
scroll to position [26, 0]
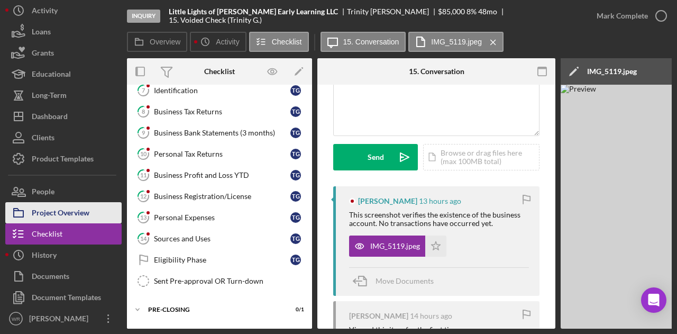
click at [71, 209] on div "Project Overview" at bounding box center [61, 214] width 58 height 24
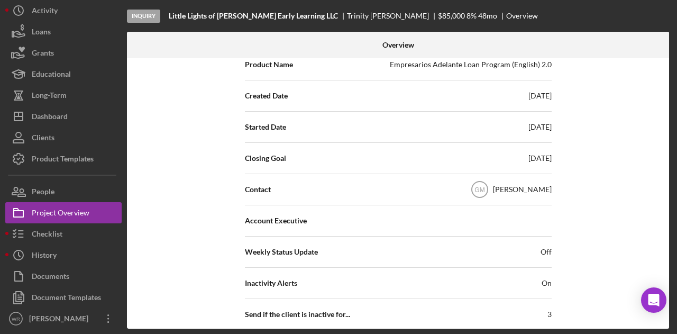
click at [518, 188] on div "[PERSON_NAME]" at bounding box center [522, 189] width 59 height 11
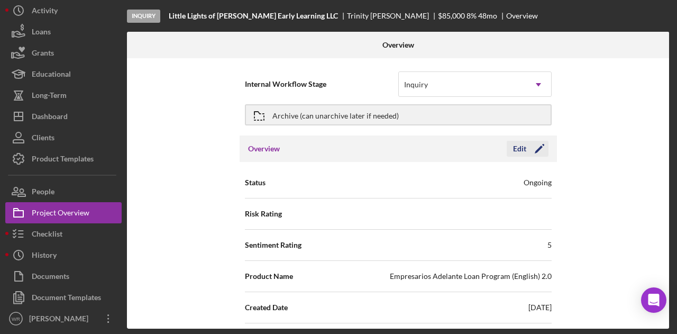
click at [542, 153] on icon "Icon/Edit" at bounding box center [539, 148] width 26 height 26
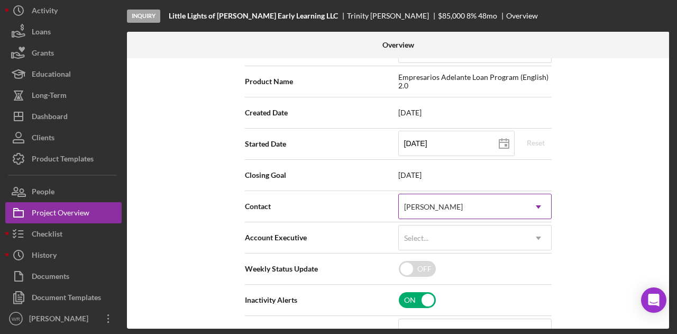
scroll to position [212, 0]
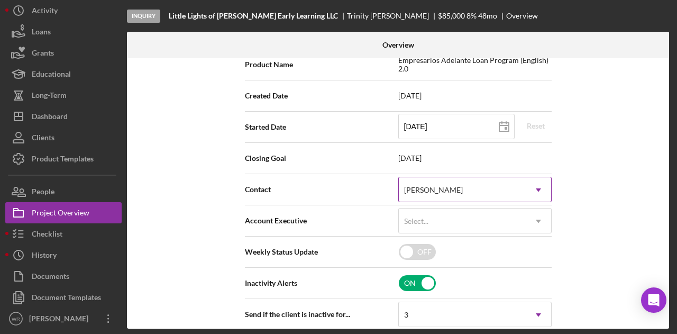
click at [473, 193] on div "[PERSON_NAME]" at bounding box center [462, 190] width 127 height 24
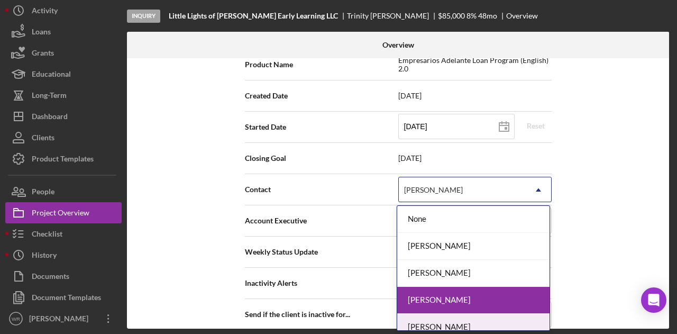
click at [429, 326] on div "[PERSON_NAME]" at bounding box center [473, 327] width 152 height 27
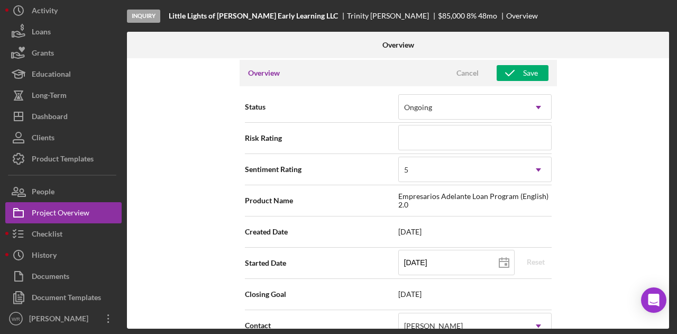
scroll to position [0, 0]
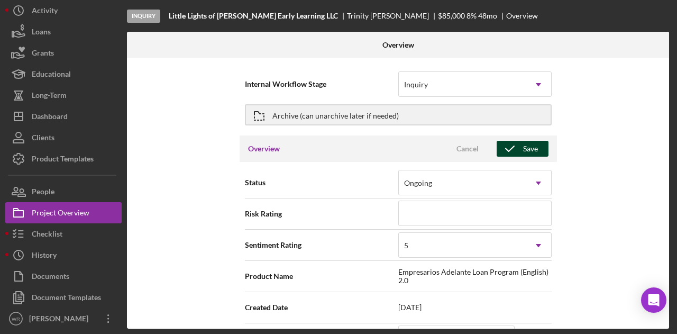
click at [530, 149] on div "Save" at bounding box center [530, 149] width 15 height 16
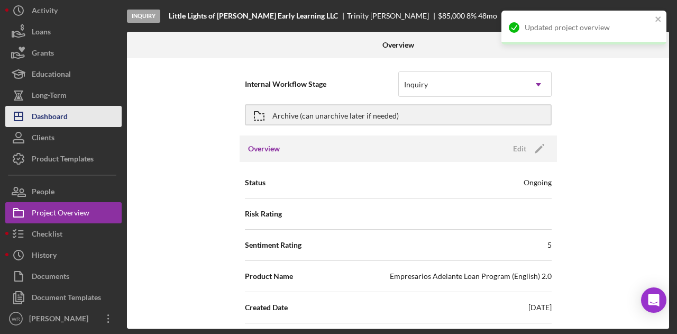
click at [63, 116] on div "Dashboard" at bounding box center [50, 118] width 36 height 24
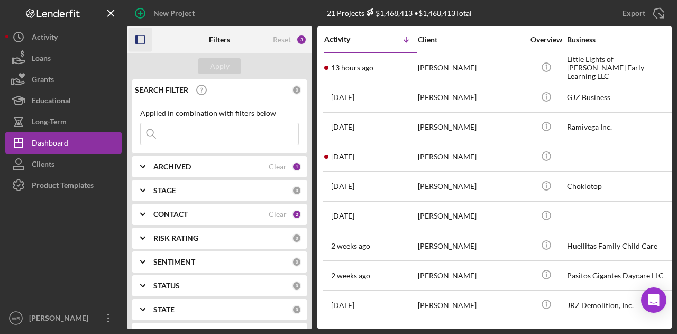
click at [147, 43] on icon "button" at bounding box center [141, 40] width 24 height 24
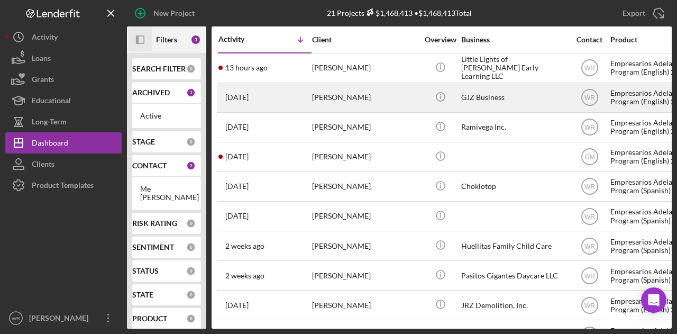
click at [399, 84] on div "[PERSON_NAME]" at bounding box center [365, 98] width 106 height 28
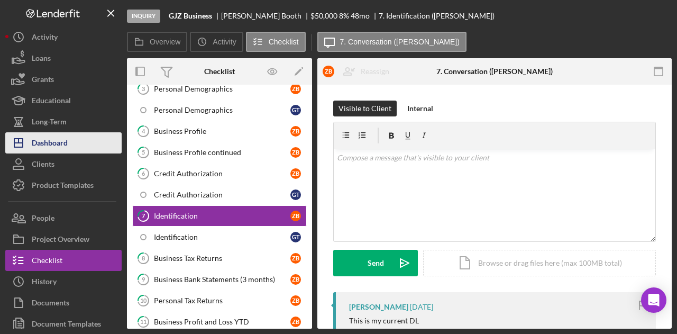
scroll to position [145, 0]
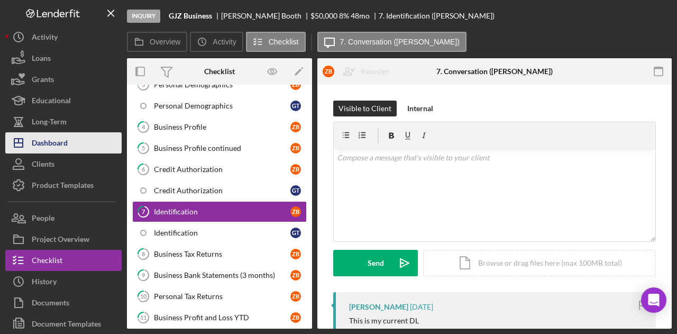
click at [52, 142] on div "Dashboard" at bounding box center [50, 144] width 36 height 24
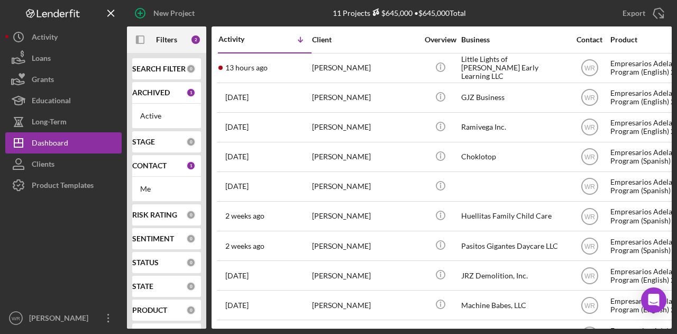
click at [343, 72] on div "[PERSON_NAME]" at bounding box center [365, 68] width 106 height 28
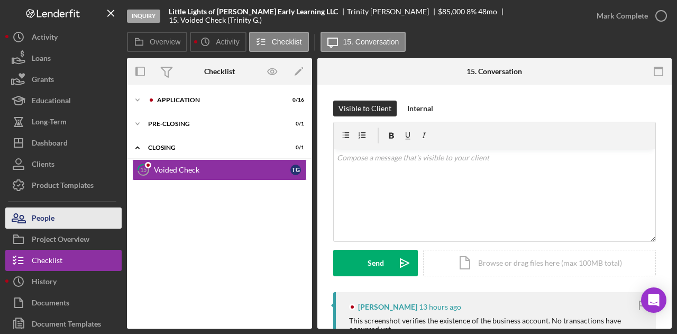
click at [79, 210] on button "People" at bounding box center [63, 217] width 116 height 21
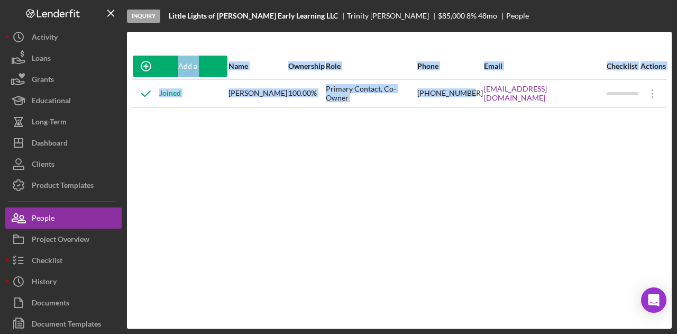
drag, startPoint x: 497, startPoint y: 107, endPoint x: 565, endPoint y: 120, distance: 69.3
click at [565, 120] on div "Add a Participant Name Ownership Role Phone Email Checklist Actions Joined Trin…" at bounding box center [399, 180] width 545 height 254
click at [561, 118] on div "Add a Participant Name Ownership Role Phone Email Checklist Actions Joined Trin…" at bounding box center [399, 180] width 545 height 254
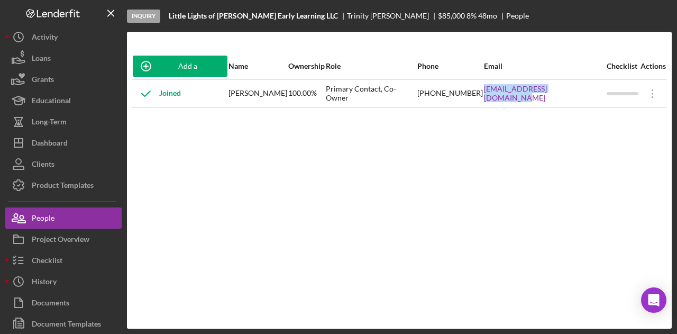
drag, startPoint x: 591, startPoint y: 97, endPoint x: 492, endPoint y: 100, distance: 99.5
click at [492, 100] on tr "Joined Trinity [PERSON_NAME] 100.00% Primary Contact, Co-Owner [PHONE_NUMBER] […" at bounding box center [399, 93] width 534 height 28
copy tr "[EMAIL_ADDRESS][DOMAIN_NAME]"
drag, startPoint x: 427, startPoint y: 95, endPoint x: 498, endPoint y: 104, distance: 72.0
click at [498, 104] on tr "Joined Trinity [PERSON_NAME] 100.00% Primary Contact, Co-Owner [PHONE_NUMBER] […" at bounding box center [399, 93] width 534 height 28
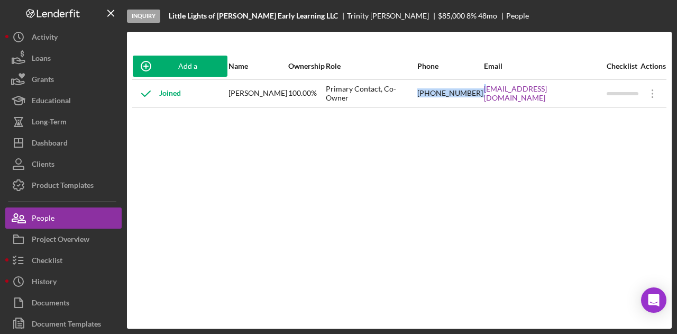
click at [483, 96] on div "[PHONE_NUMBER]" at bounding box center [450, 93] width 66 height 26
drag, startPoint x: 492, startPoint y: 96, endPoint x: 432, endPoint y: 96, distance: 59.8
click at [432, 96] on tr "Joined Trinity [PERSON_NAME] 100.00% Primary Contact, Co-Owner [PHONE_NUMBER] […" at bounding box center [399, 93] width 534 height 28
click at [455, 117] on div "Add a Participant Name Ownership Role Phone Email Checklist Actions Joined Trin…" at bounding box center [399, 180] width 545 height 254
click at [453, 94] on div "[PHONE_NUMBER]" at bounding box center [450, 93] width 66 height 26
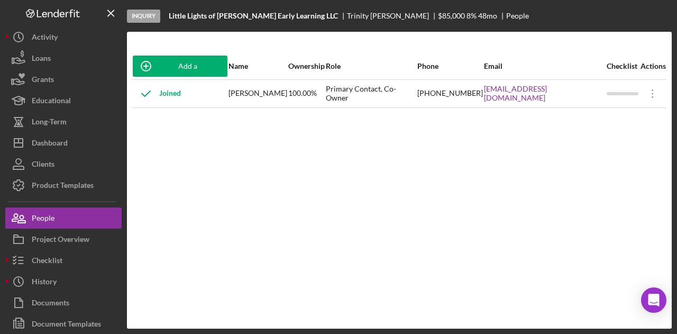
click at [453, 91] on div "[PHONE_NUMBER]" at bounding box center [450, 93] width 66 height 26
copy div "[PHONE_NUMBER]"
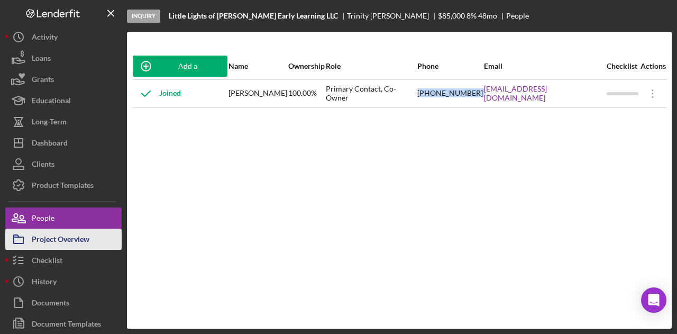
click at [86, 234] on div "Project Overview" at bounding box center [61, 240] width 58 height 24
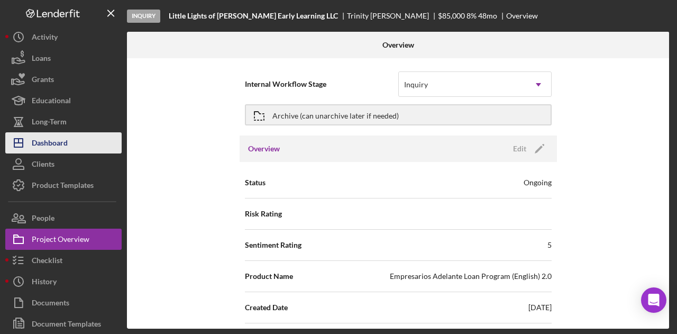
click at [64, 142] on div "Dashboard" at bounding box center [50, 144] width 36 height 24
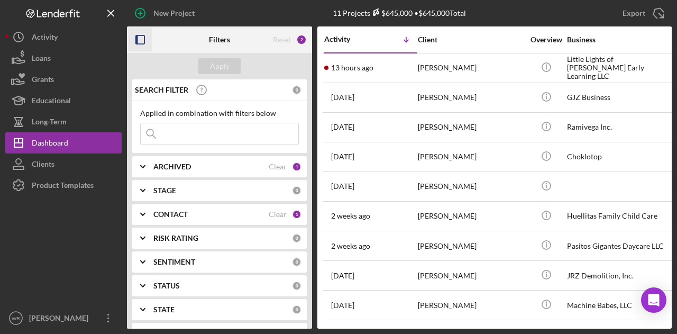
click at [136, 31] on icon "button" at bounding box center [141, 40] width 24 height 24
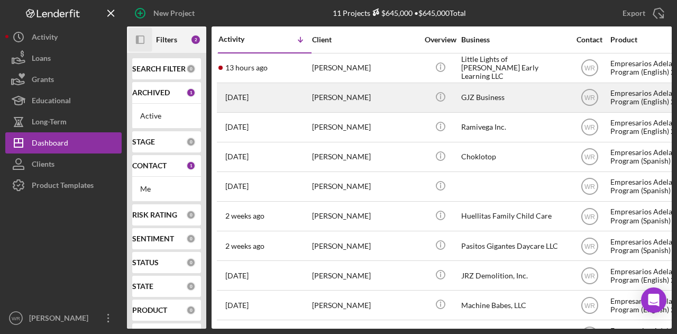
click at [350, 97] on div "[PERSON_NAME]" at bounding box center [365, 98] width 106 height 28
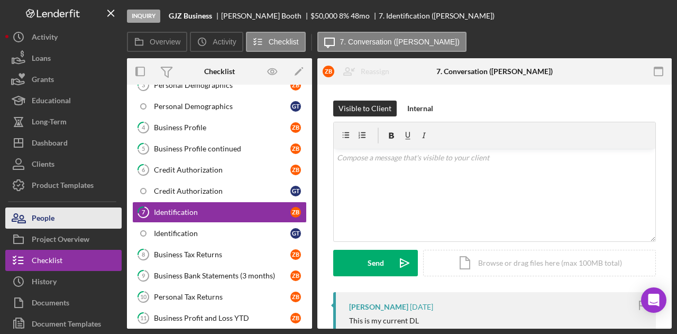
scroll to position [145, 0]
click at [49, 224] on div "People" at bounding box center [43, 219] width 23 height 24
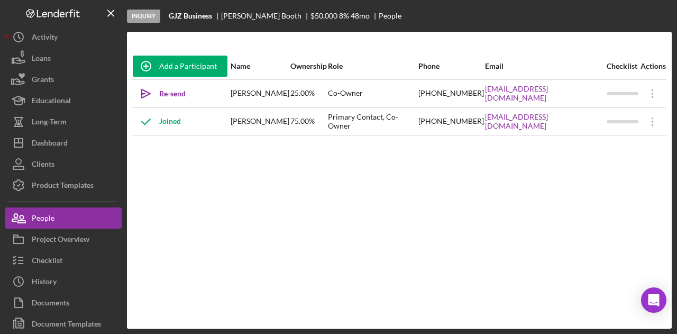
drag, startPoint x: 466, startPoint y: 107, endPoint x: 576, endPoint y: 100, distance: 109.7
click at [576, 100] on tbody "Icon/icon-invite-send Re-send Invitation [PERSON_NAME] 25.00% Co-Owner [PHONE_N…" at bounding box center [399, 107] width 534 height 56
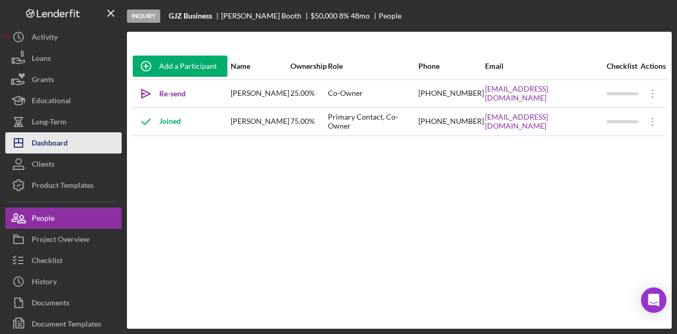
click at [50, 138] on div "Dashboard" at bounding box center [50, 144] width 36 height 24
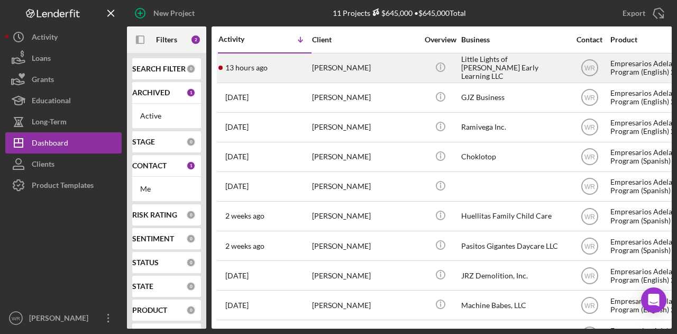
click at [344, 63] on div "[PERSON_NAME]" at bounding box center [365, 68] width 106 height 28
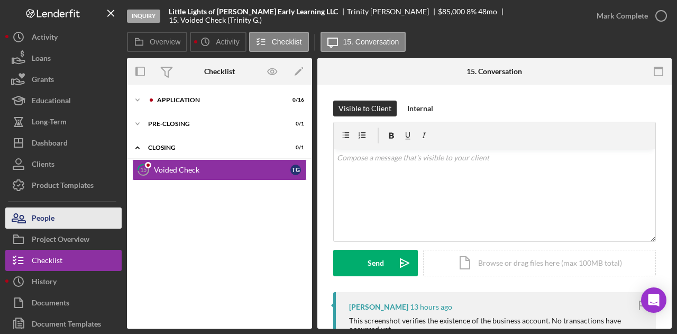
click at [83, 221] on button "People" at bounding box center [63, 217] width 116 height 21
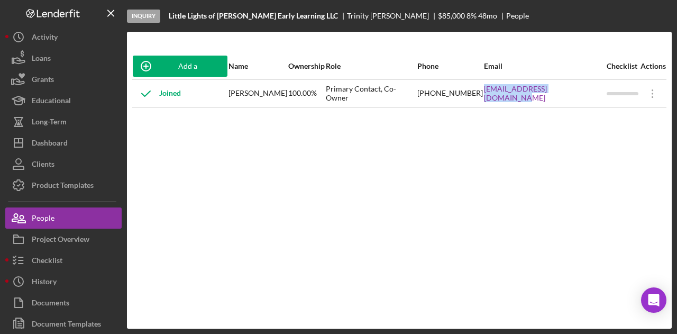
drag, startPoint x: 496, startPoint y: 102, endPoint x: 587, endPoint y: 103, distance: 91.0
click at [587, 103] on div "[EMAIL_ADDRESS][DOMAIN_NAME]" at bounding box center [545, 93] width 122 height 26
copy link "[EMAIL_ADDRESS][DOMAIN_NAME]"
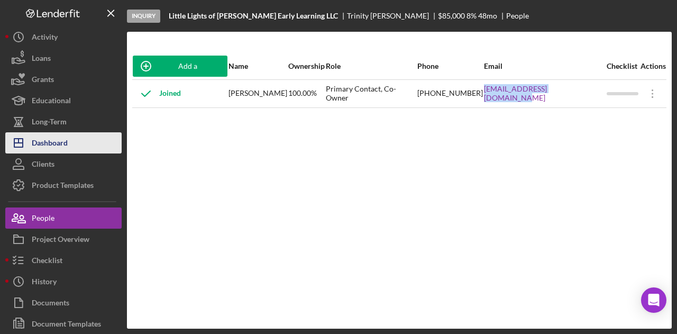
click at [86, 145] on button "Icon/Dashboard Dashboard" at bounding box center [63, 142] width 116 height 21
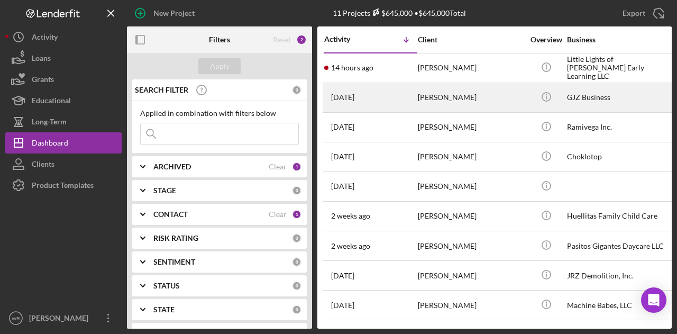
click at [456, 105] on div "[PERSON_NAME]" at bounding box center [471, 98] width 106 height 28
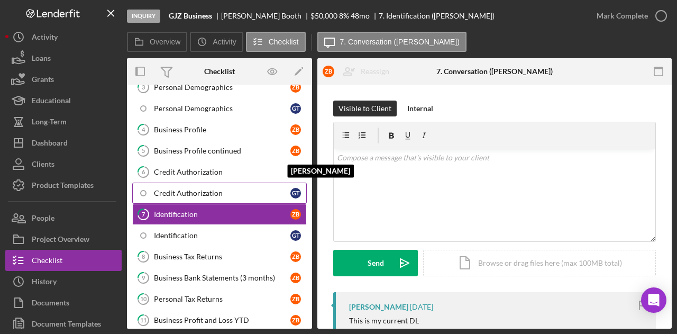
scroll to position [145, 0]
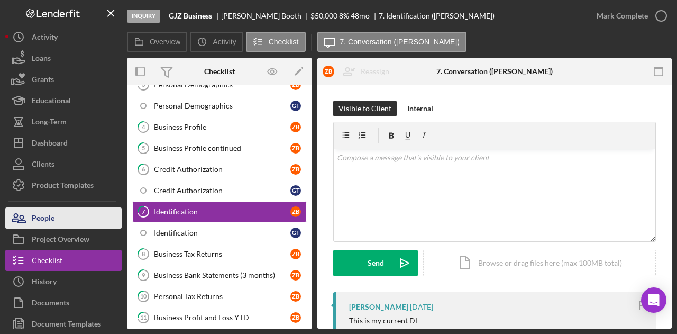
click at [54, 218] on div "People" at bounding box center [43, 219] width 23 height 24
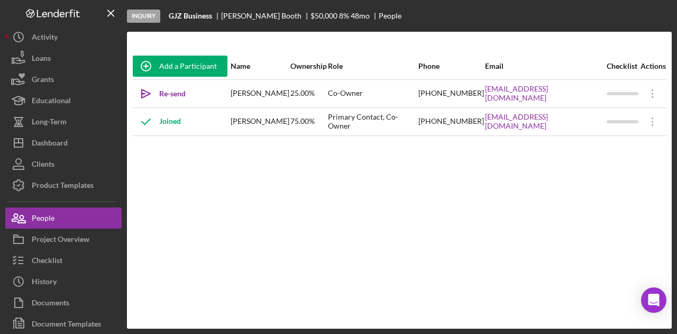
drag, startPoint x: 466, startPoint y: 129, endPoint x: 600, endPoint y: 132, distance: 133.8
click at [600, 132] on div "[EMAIL_ADDRESS][DOMAIN_NAME]" at bounding box center [545, 121] width 121 height 26
copy link "[EMAIL_ADDRESS][DOMAIN_NAME]"
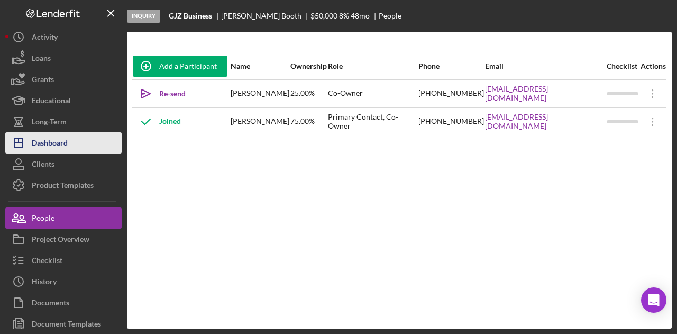
click at [54, 135] on div "Dashboard" at bounding box center [50, 144] width 36 height 24
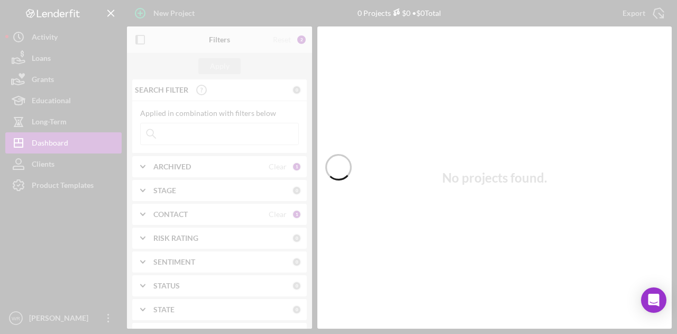
click at [140, 40] on div at bounding box center [338, 167] width 677 height 334
click at [140, 41] on div at bounding box center [338, 167] width 677 height 334
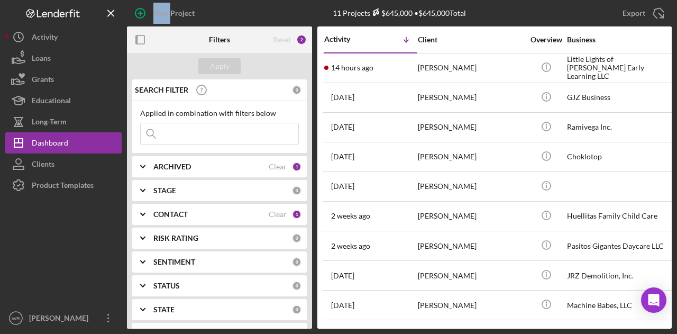
click at [140, 41] on icon "button" at bounding box center [141, 40] width 24 height 24
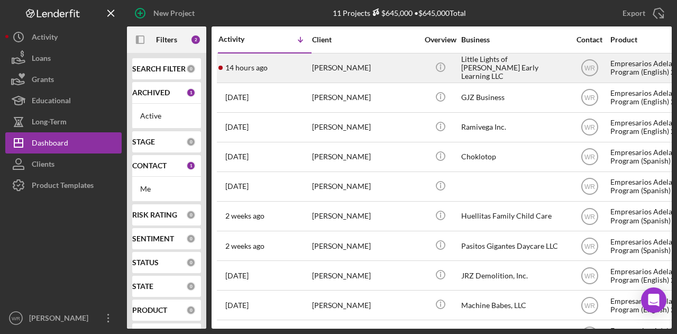
click at [291, 61] on div "14 hours ago [PERSON_NAME]" at bounding box center [264, 68] width 93 height 28
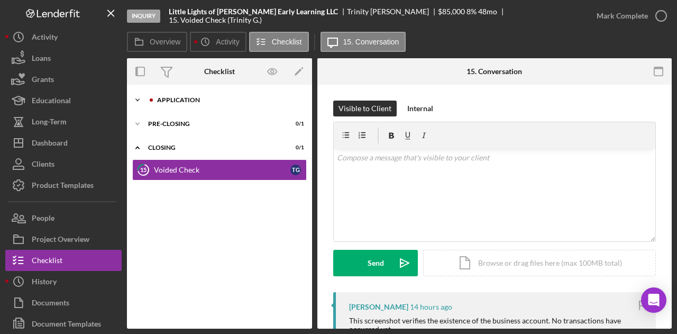
click at [133, 99] on icon "Icon/Expander" at bounding box center [137, 99] width 21 height 21
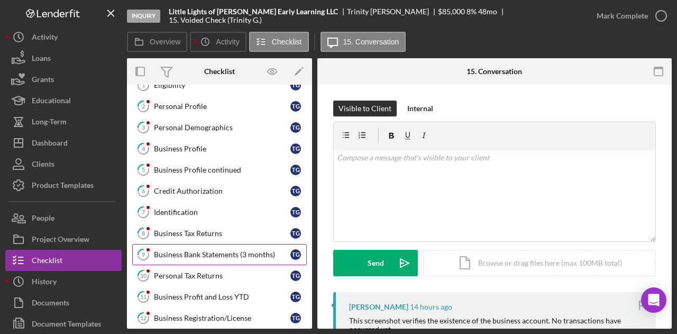
scroll to position [53, 0]
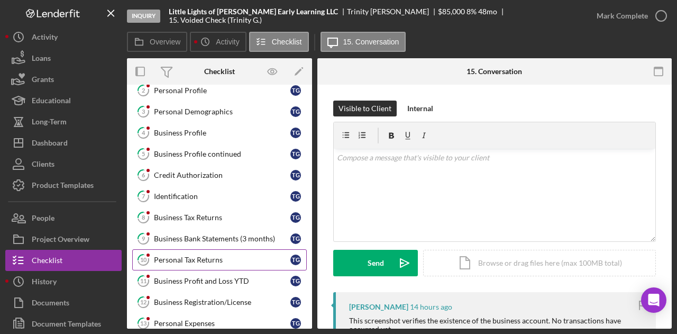
click at [191, 256] on div "Personal Tax Returns" at bounding box center [222, 259] width 136 height 8
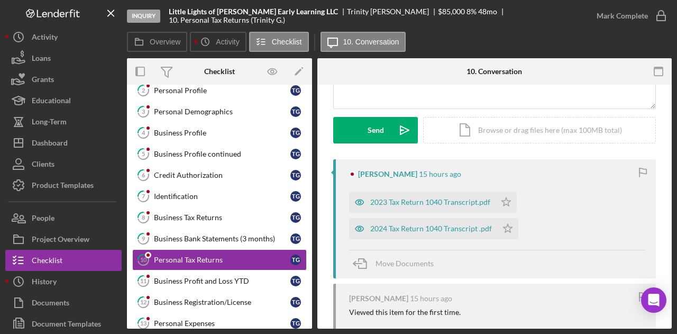
scroll to position [159, 0]
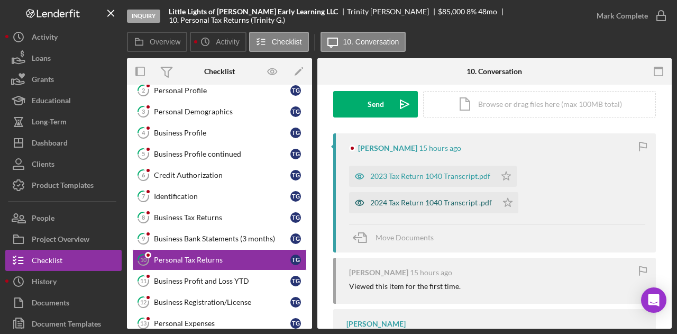
click at [423, 196] on div "2024 Tax Return 1040 Transcript .pdf" at bounding box center [423, 202] width 148 height 21
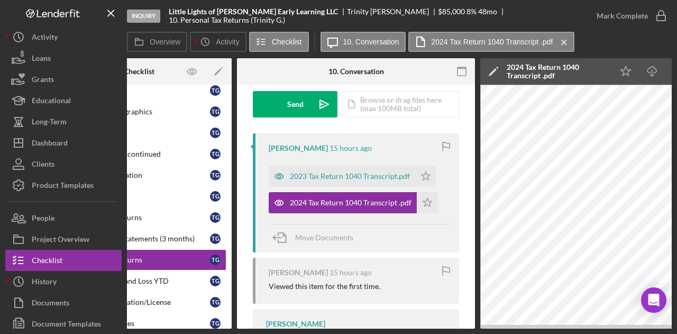
scroll to position [0, 0]
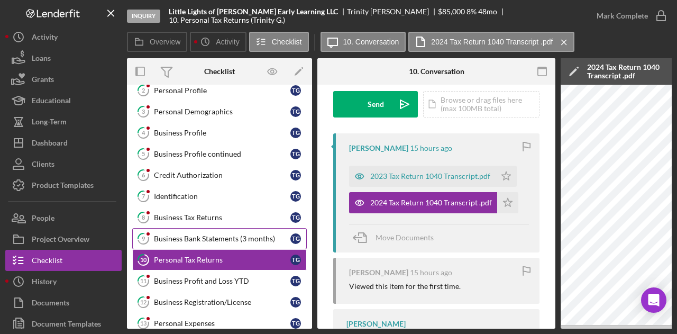
click at [197, 234] on div "Business Bank Statements (3 months)" at bounding box center [222, 238] width 136 height 8
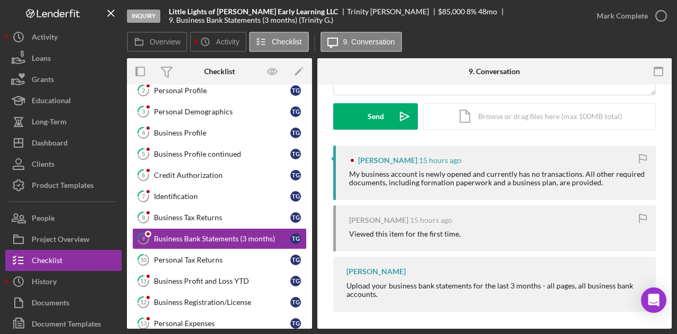
scroll to position [150, 0]
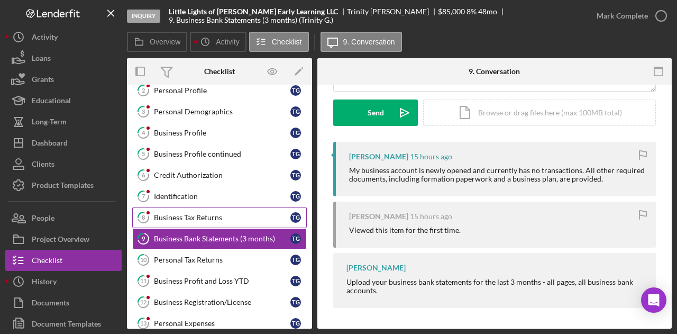
click at [213, 207] on link "8 Business Tax Returns T G" at bounding box center [219, 217] width 175 height 21
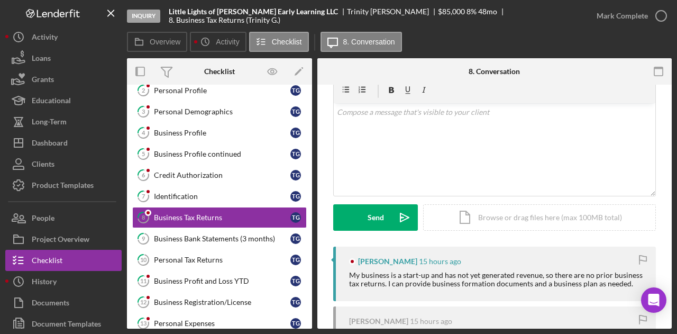
scroll to position [106, 0]
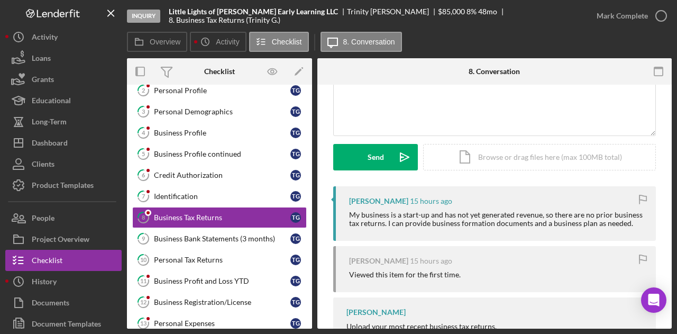
click at [490, 253] on div "[PERSON_NAME] 15 hours ago Viewed this item for the first time." at bounding box center [494, 269] width 323 height 46
click at [189, 277] on div "Business Profit and Loss YTD" at bounding box center [222, 281] width 136 height 8
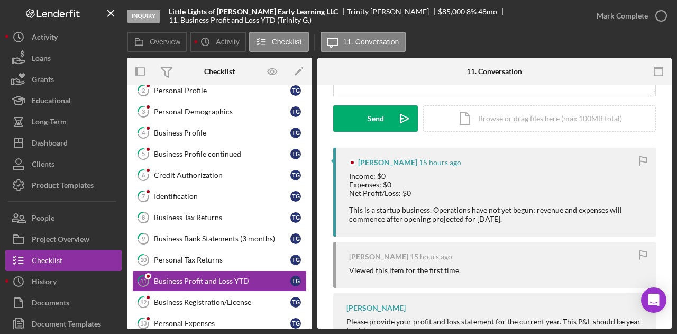
scroll to position [159, 0]
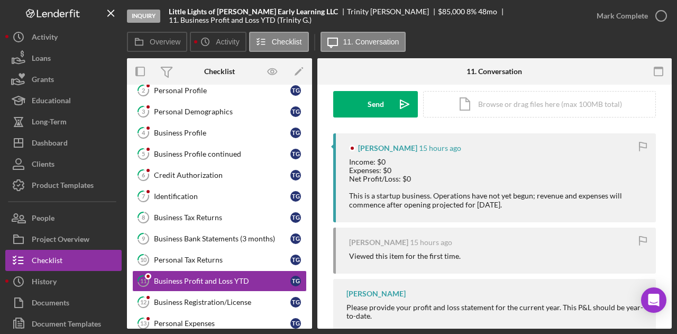
click at [517, 209] on div "[PERSON_NAME] 15 hours ago Income: $0 Expenses: $0 Net Profit/Loss: $0 This is …" at bounding box center [494, 177] width 323 height 89
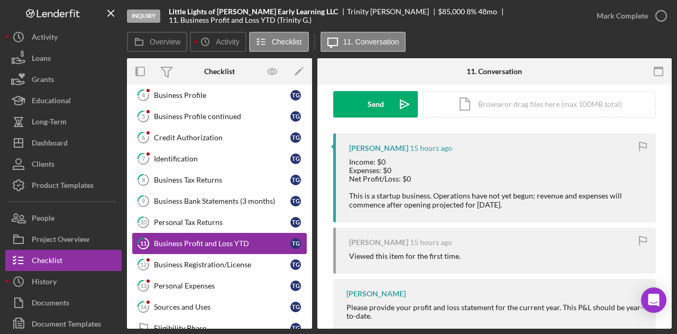
scroll to position [106, 0]
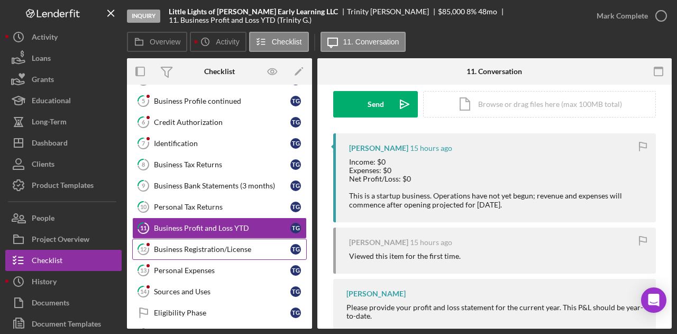
click at [215, 245] on div "Business Registration/License" at bounding box center [222, 249] width 136 height 8
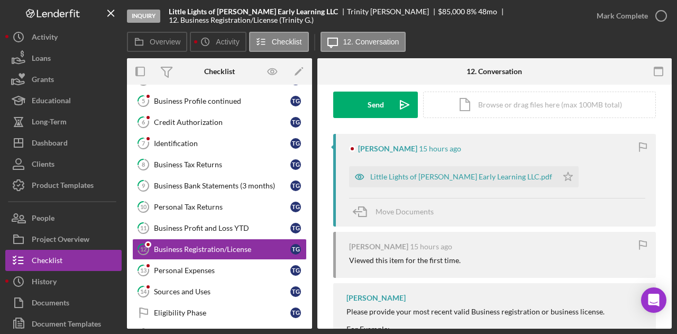
scroll to position [159, 0]
click at [487, 201] on div "Move Documents" at bounding box center [497, 211] width 296 height 29
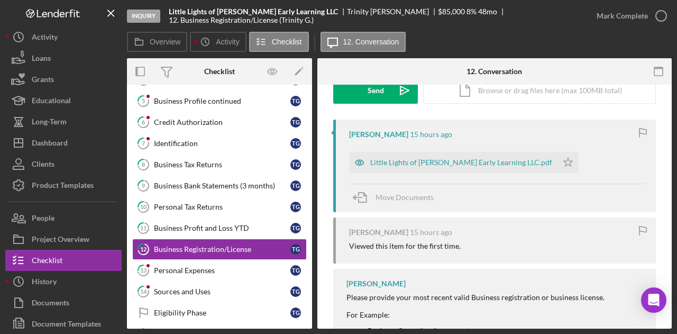
scroll to position [148, 0]
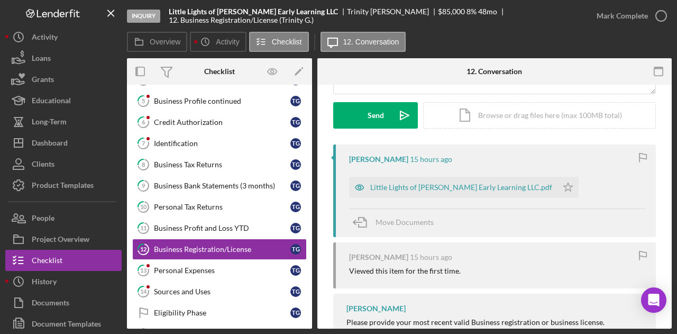
click at [436, 189] on div "Little Lights of [PERSON_NAME] Early Learning LLC.pdf" at bounding box center [461, 187] width 182 height 8
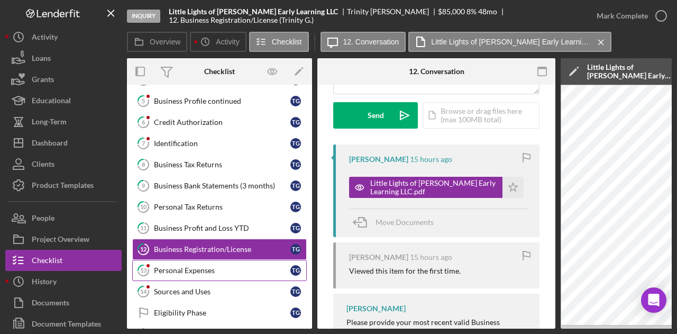
click at [189, 260] on link "13 Personal Expenses T G" at bounding box center [219, 270] width 175 height 21
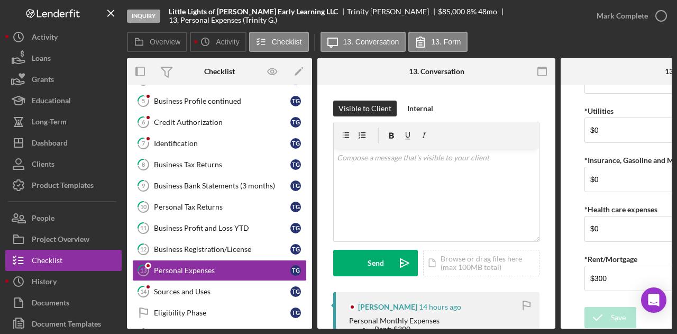
scroll to position [134, 0]
click at [195, 293] on link "14 Sources and Uses T G" at bounding box center [219, 291] width 175 height 21
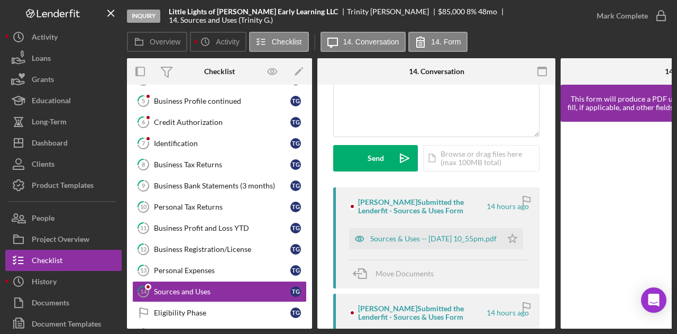
scroll to position [106, 0]
click at [400, 237] on div "Sources & Uses -- [DATE] 10_55pm.pdf" at bounding box center [433, 237] width 126 height 8
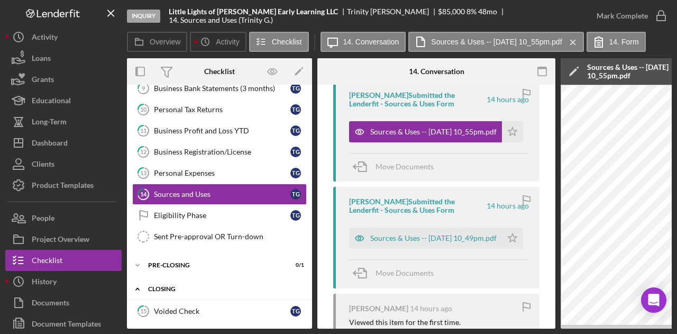
scroll to position [0, 0]
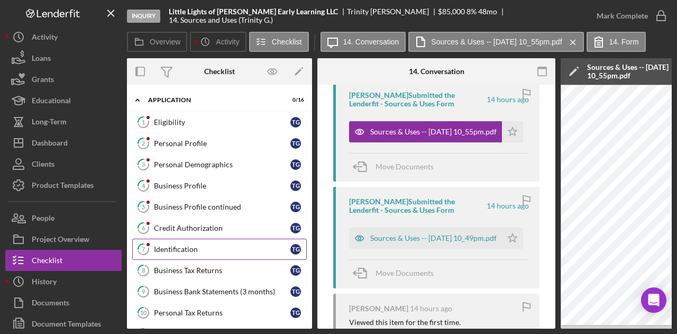
click at [182, 240] on link "7 Identification T G" at bounding box center [219, 249] width 175 height 21
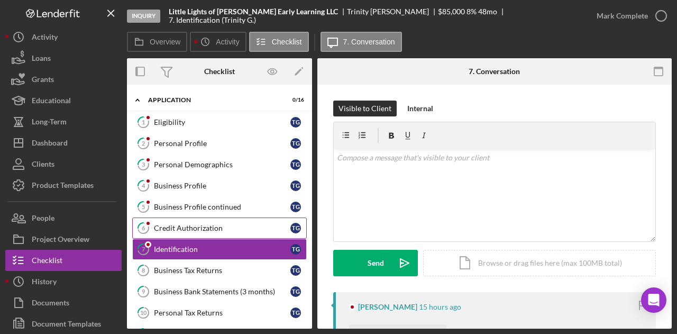
click at [195, 225] on div "Credit Authorization" at bounding box center [222, 228] width 136 height 8
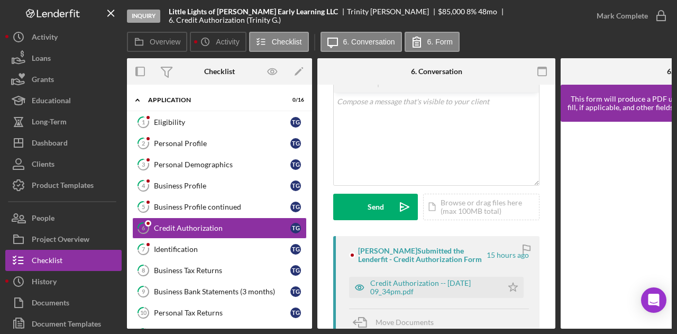
scroll to position [212, 0]
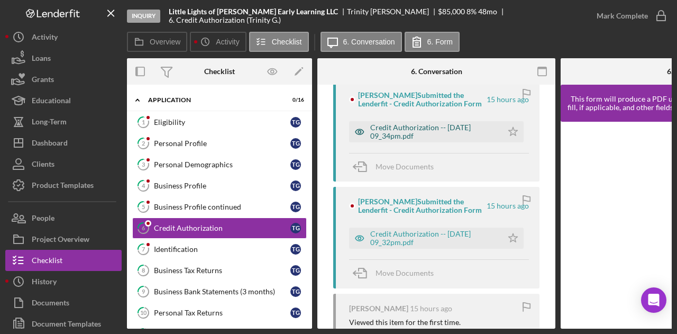
click at [413, 131] on div "Credit Authorization -- [DATE] 09_34pm.pdf" at bounding box center [433, 131] width 127 height 17
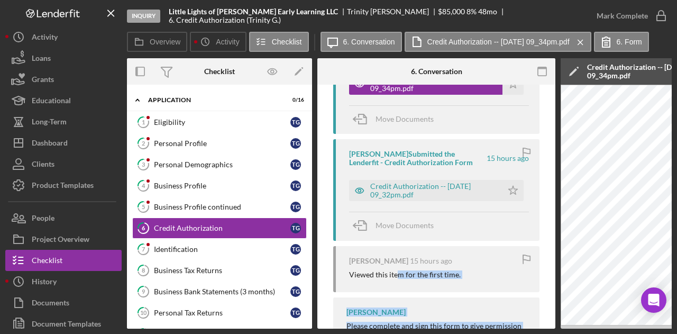
scroll to position [314, 0]
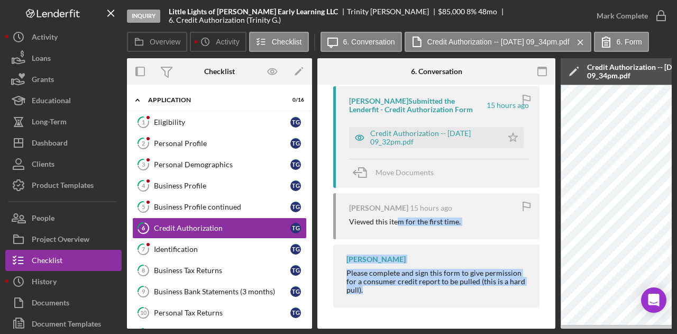
drag, startPoint x: 399, startPoint y: 324, endPoint x: 498, endPoint y: 327, distance: 98.9
click at [498, 327] on div "Overview Internal Workflow Stage Inquiry Icon/Dropdown Arrow Archive (can unarc…" at bounding box center [399, 193] width 545 height 270
click at [206, 204] on div "Business Profile continued" at bounding box center [222, 207] width 136 height 8
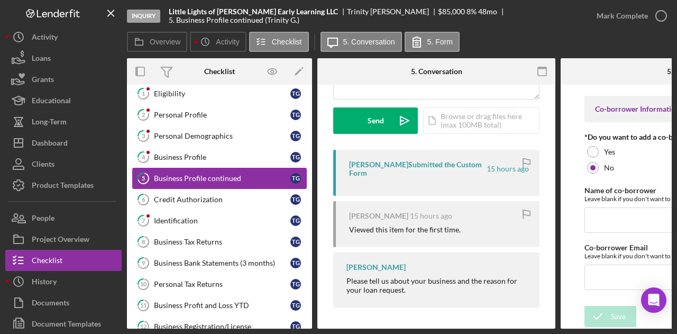
scroll to position [106, 0]
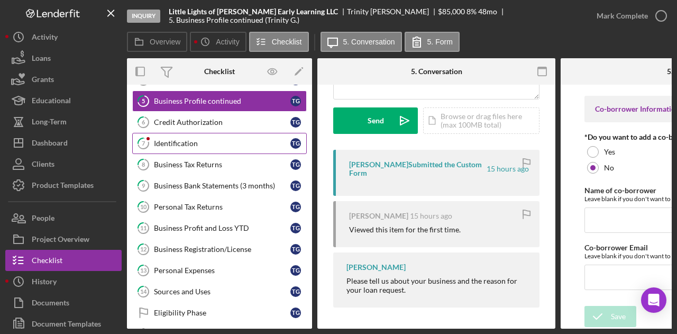
click at [188, 133] on link "7 Identification T G" at bounding box center [219, 143] width 175 height 21
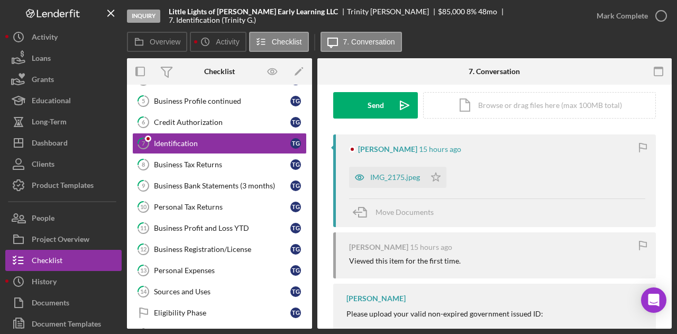
scroll to position [159, 0]
click at [569, 196] on div "[PERSON_NAME] 15 hours ago IMG_2175.jpeg Icon/Star Move Documents" at bounding box center [494, 179] width 323 height 93
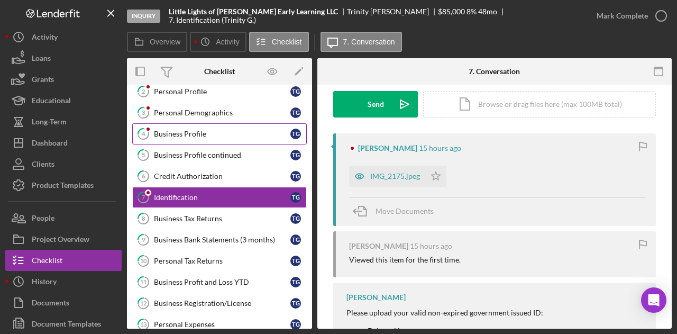
scroll to position [0, 0]
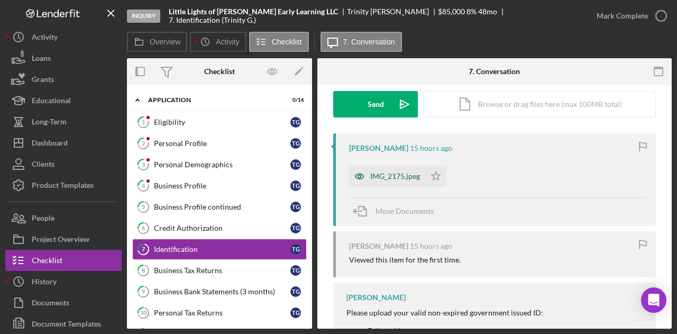
click at [384, 180] on div "IMG_2175.jpeg" at bounding box center [387, 176] width 76 height 21
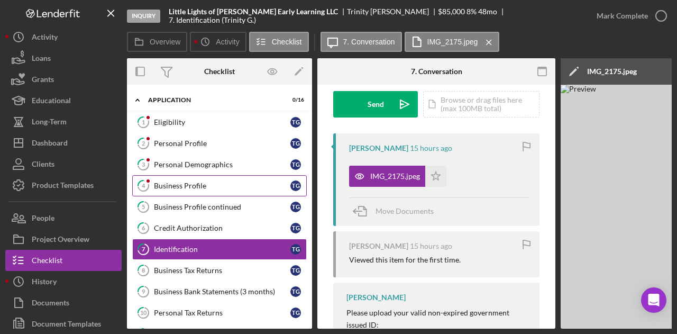
click at [186, 184] on div "Business Profile" at bounding box center [222, 185] width 136 height 8
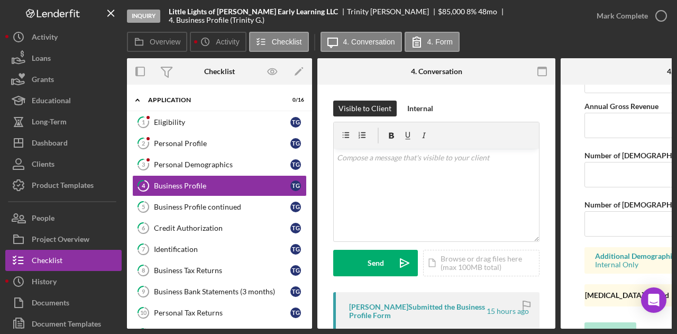
scroll to position [935, 0]
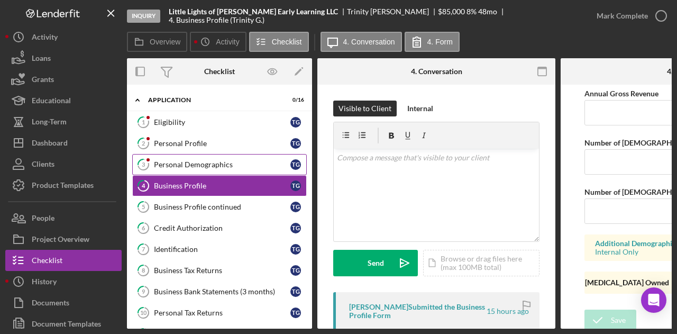
click at [207, 160] on div "Personal Demographics" at bounding box center [222, 164] width 136 height 8
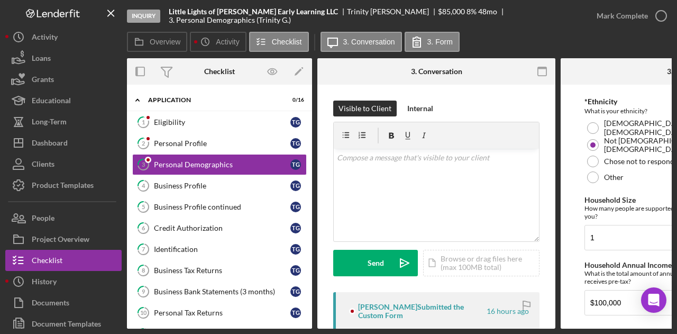
scroll to position [342, 0]
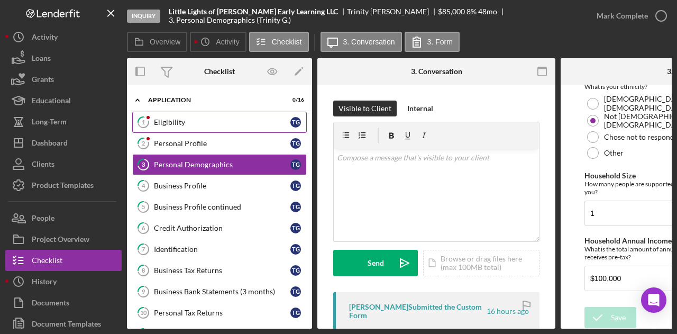
click at [173, 118] on div "Eligibility" at bounding box center [222, 122] width 136 height 8
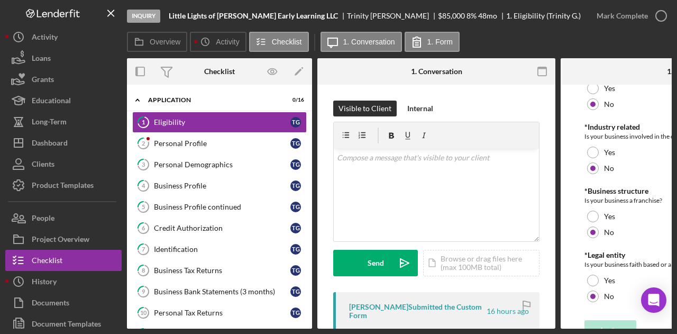
scroll to position [569, 0]
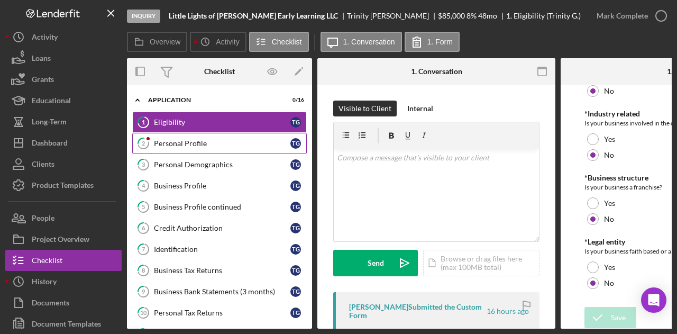
click at [214, 134] on link "2 Personal Profile T G" at bounding box center [219, 143] width 175 height 21
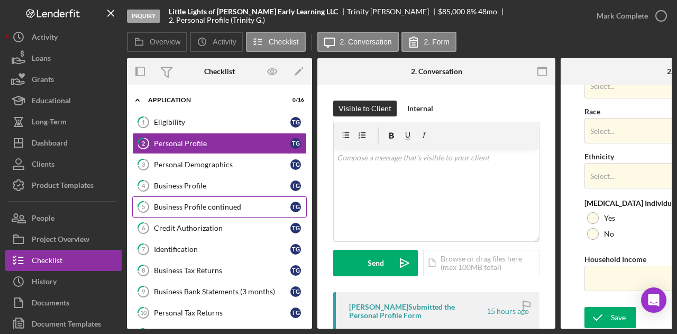
scroll to position [462, 0]
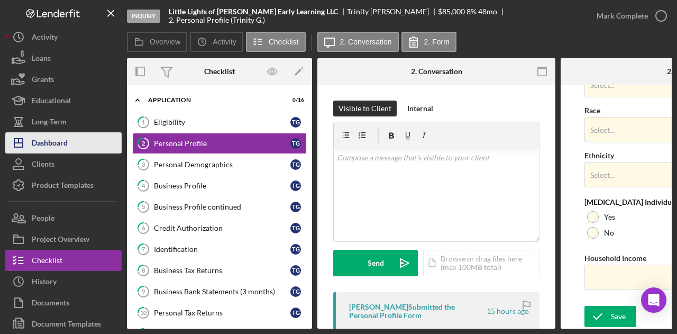
click at [74, 143] on button "Icon/Dashboard Dashboard" at bounding box center [63, 142] width 116 height 21
